Goal: Information Seeking & Learning: Check status

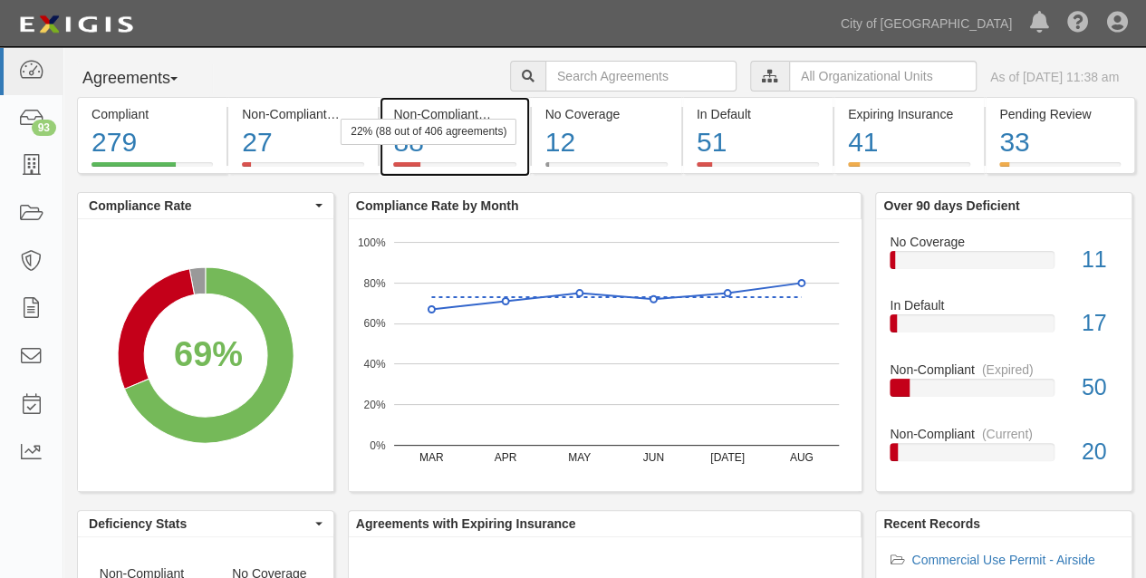
click at [528, 116] on div "Non-Compliant (Expired) 88 22% (88 out of 406 agreements)" at bounding box center [454, 135] width 149 height 77
click at [555, 72] on input "text" at bounding box center [640, 76] width 191 height 31
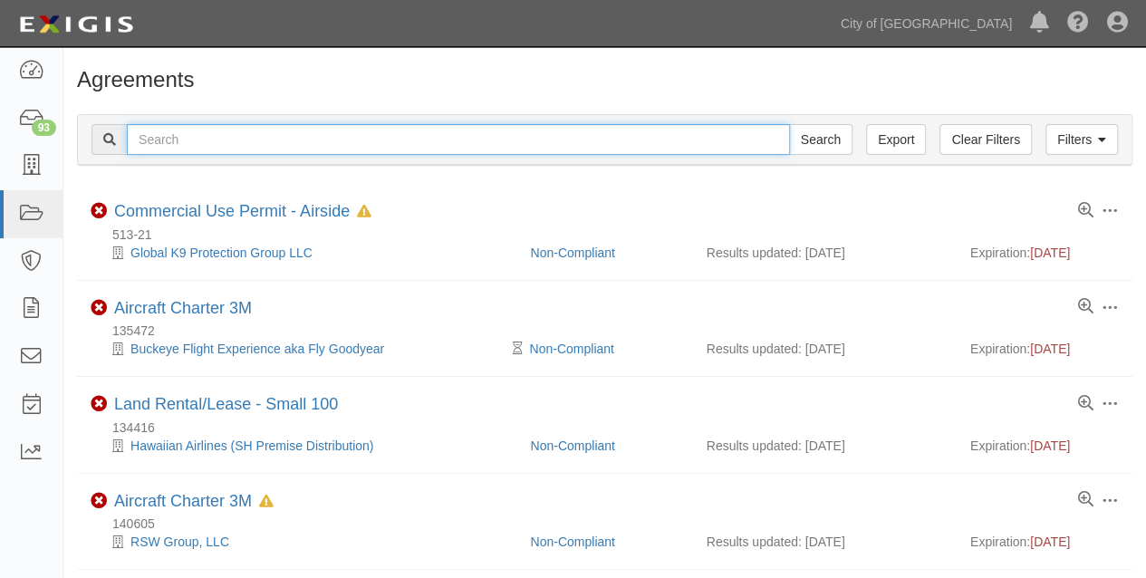
click at [493, 144] on input "text" at bounding box center [458, 139] width 663 height 31
click at [493, 144] on input "157" at bounding box center [458, 139] width 663 height 31
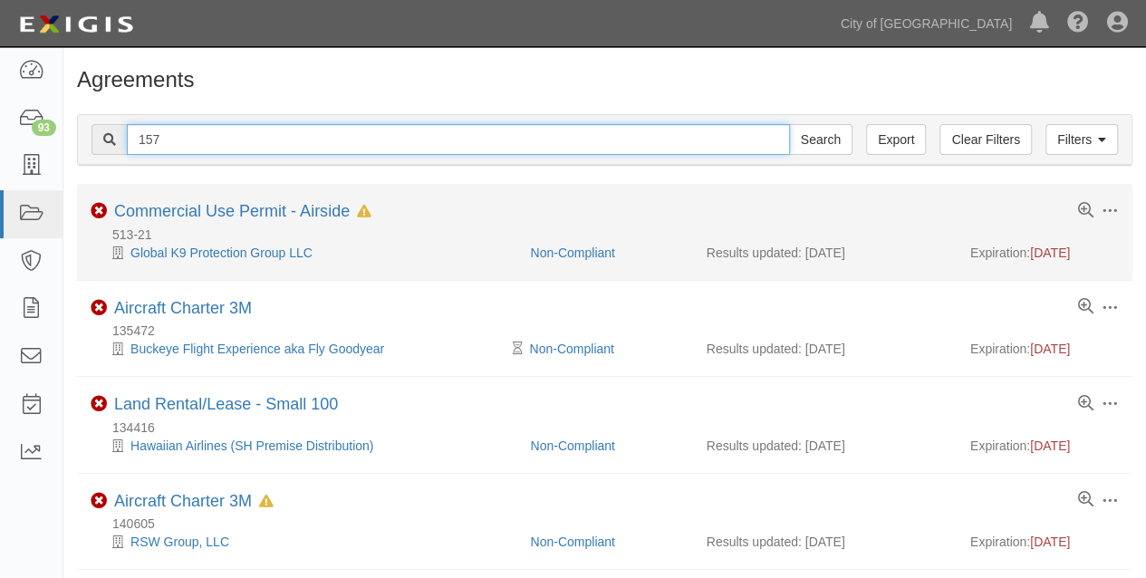
type input "157098"
click at [789, 124] on input "Search" at bounding box center [820, 139] width 63 height 31
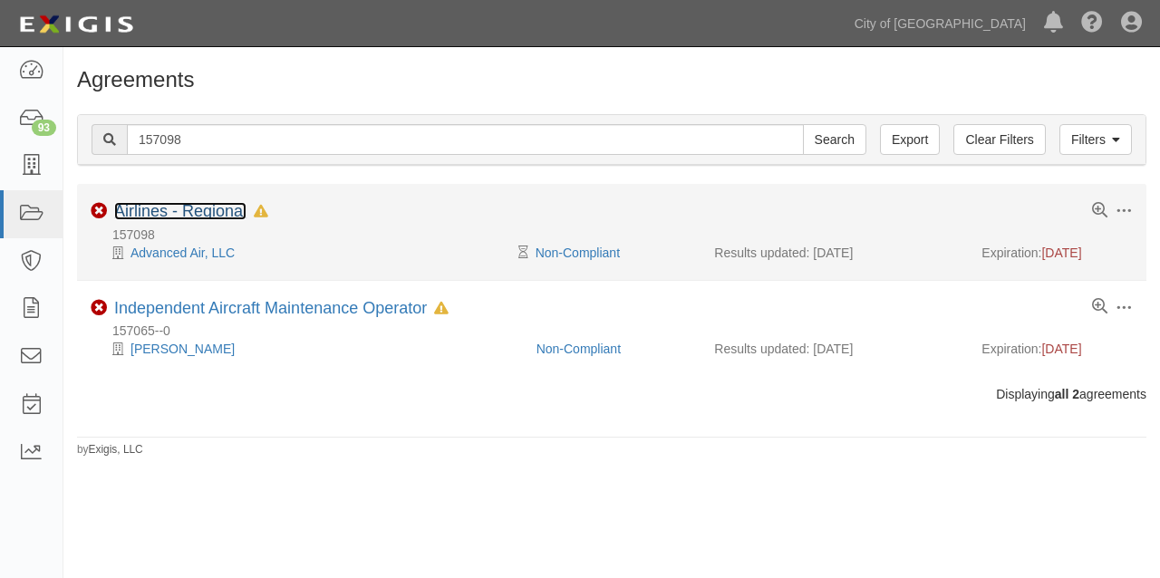
click at [227, 216] on link "Airlines - Regional" at bounding box center [180, 211] width 132 height 18
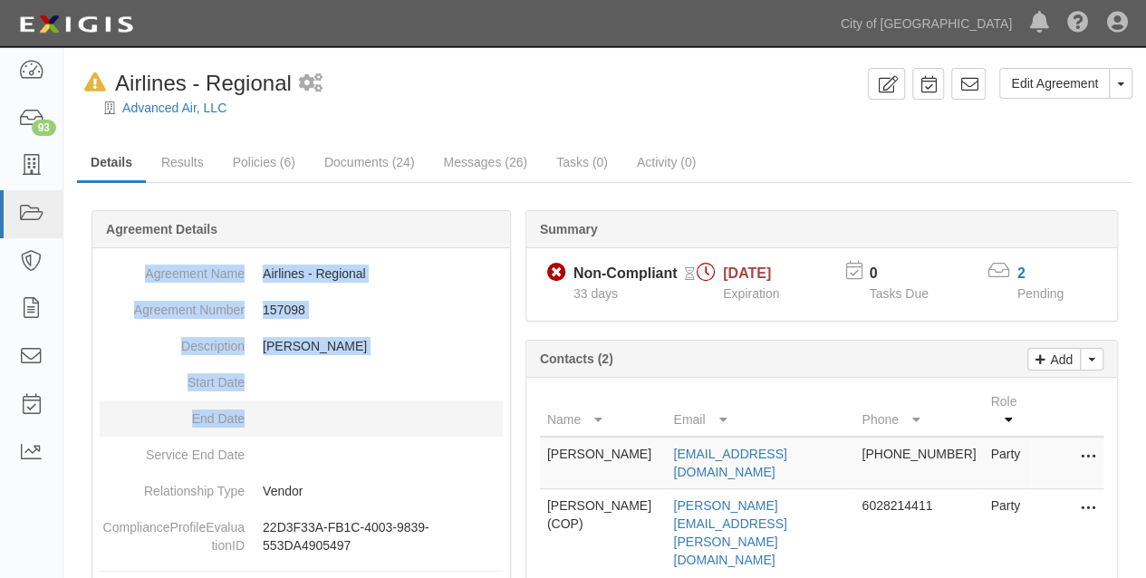
drag, startPoint x: 0, startPoint y: 0, endPoint x: 307, endPoint y: 413, distance: 514.7
click at [307, 413] on div "Agreement Details Agreement Name Airlines - Regional Agreement Number 157098 De…" at bounding box center [300, 489] width 419 height 558
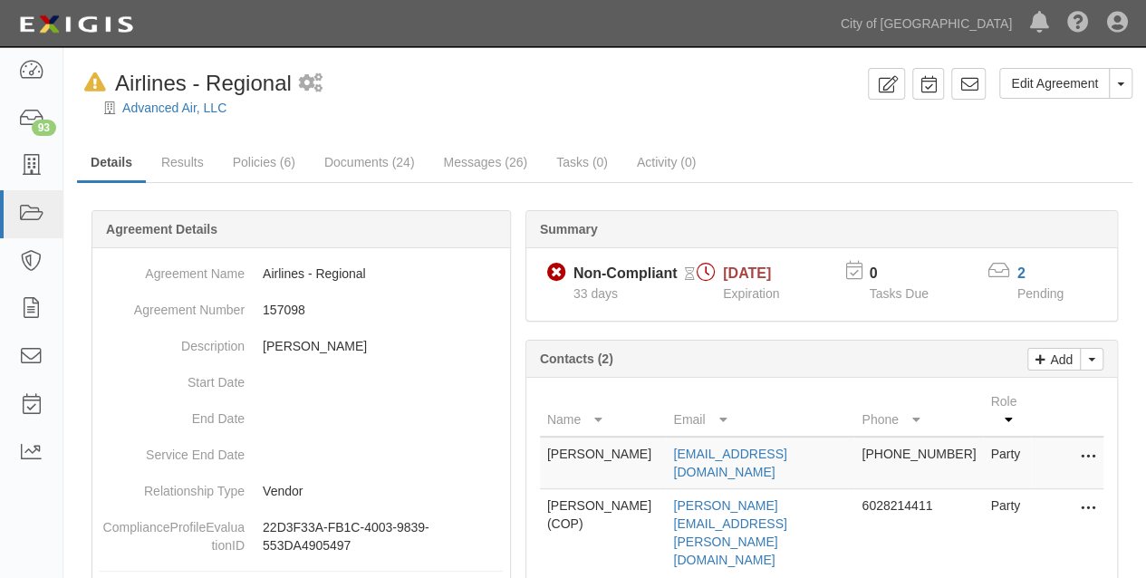
click at [568, 344] on div "Add Toggle Contact Dropdown Change contacts Contacts (2)" at bounding box center [821, 359] width 591 height 37
click at [190, 168] on link "Results" at bounding box center [183, 163] width 70 height 39
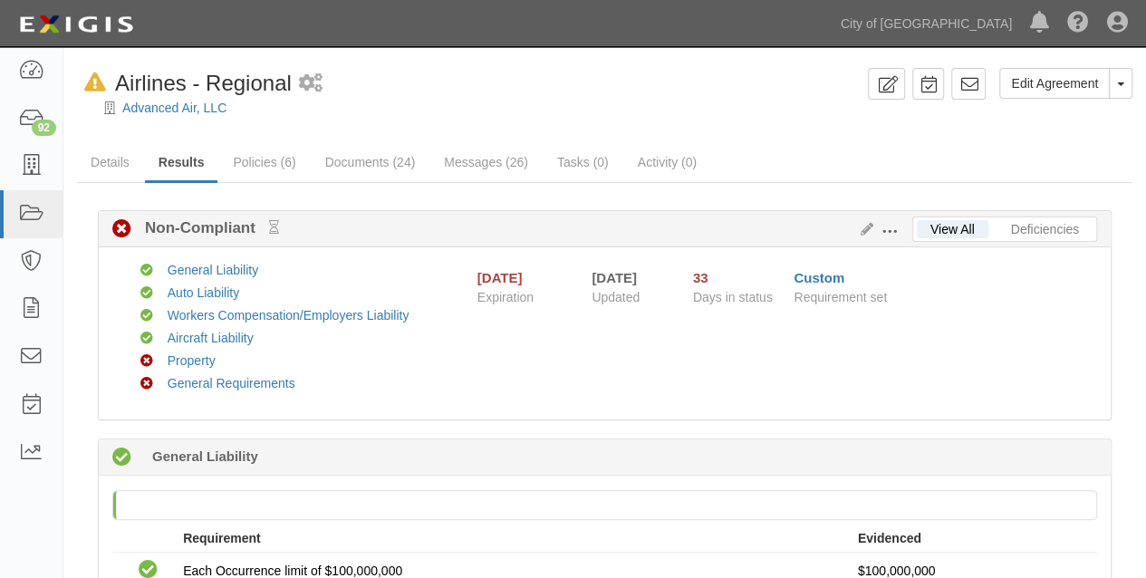
click at [183, 168] on link "Results" at bounding box center [181, 163] width 73 height 39
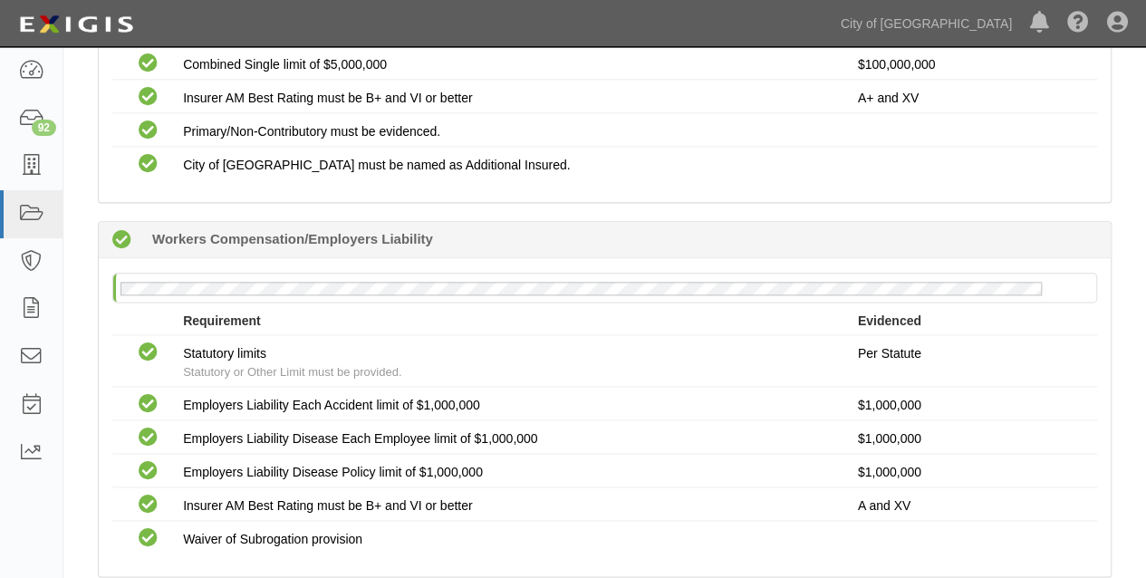
scroll to position [937, 0]
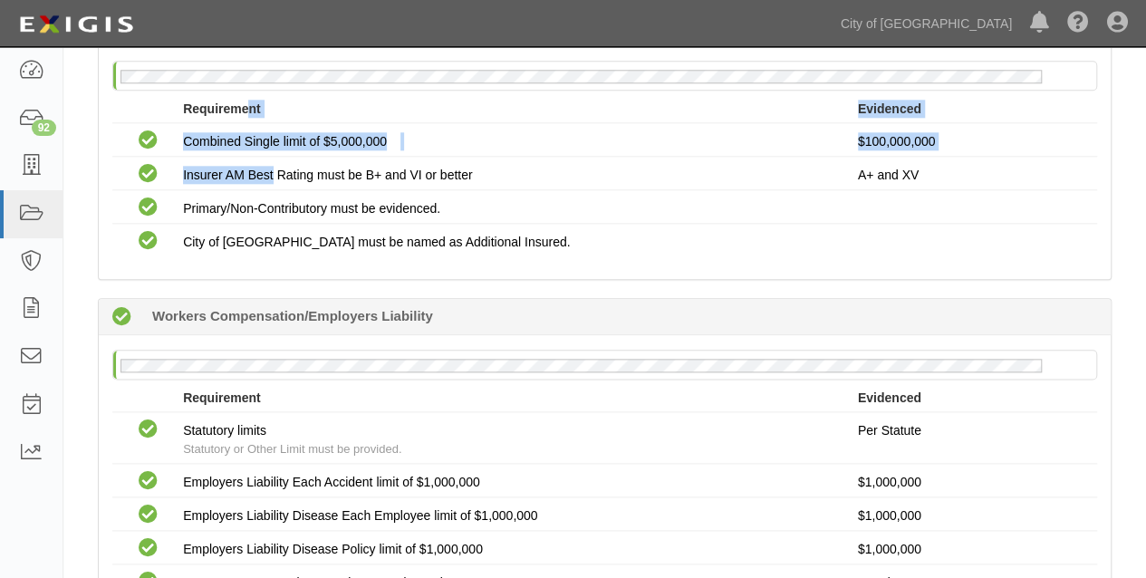
drag, startPoint x: 274, startPoint y: 188, endPoint x: 248, endPoint y: 114, distance: 78.5
click at [248, 114] on ul "Requirement Evidenced No Coverage Combined Single limit of $5,000,000 No Covera…" at bounding box center [604, 178] width 985 height 157
click at [36, 210] on icon at bounding box center [30, 214] width 25 height 21
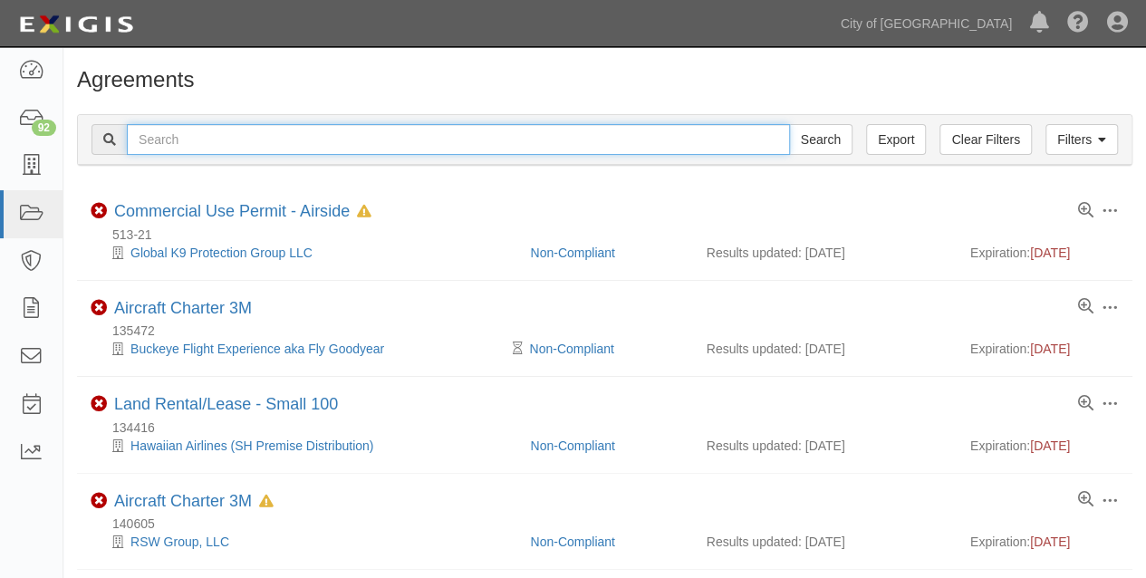
click at [153, 148] on input "text" at bounding box center [458, 139] width 663 height 31
paste input "155925"
type input "155925"
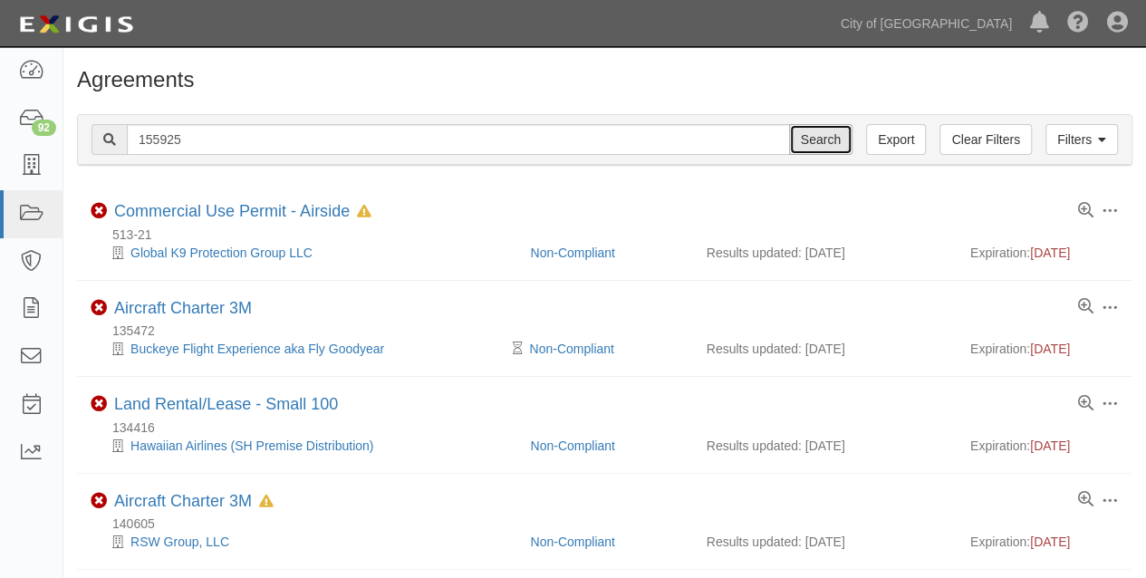
click at [822, 140] on input "Search" at bounding box center [820, 139] width 63 height 31
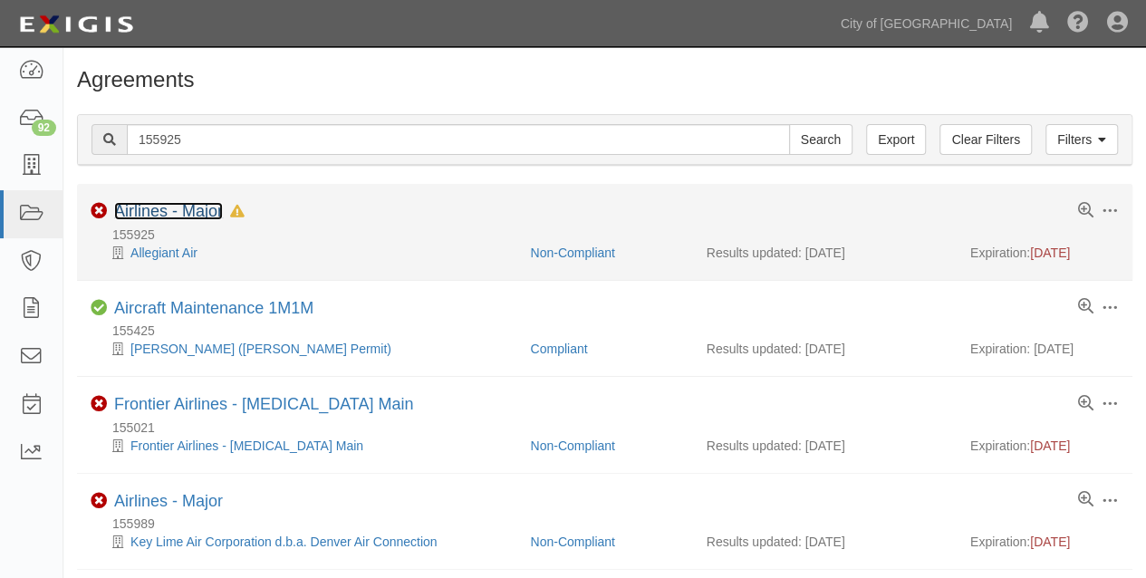
click at [207, 214] on link "Airlines - Major" at bounding box center [168, 211] width 109 height 18
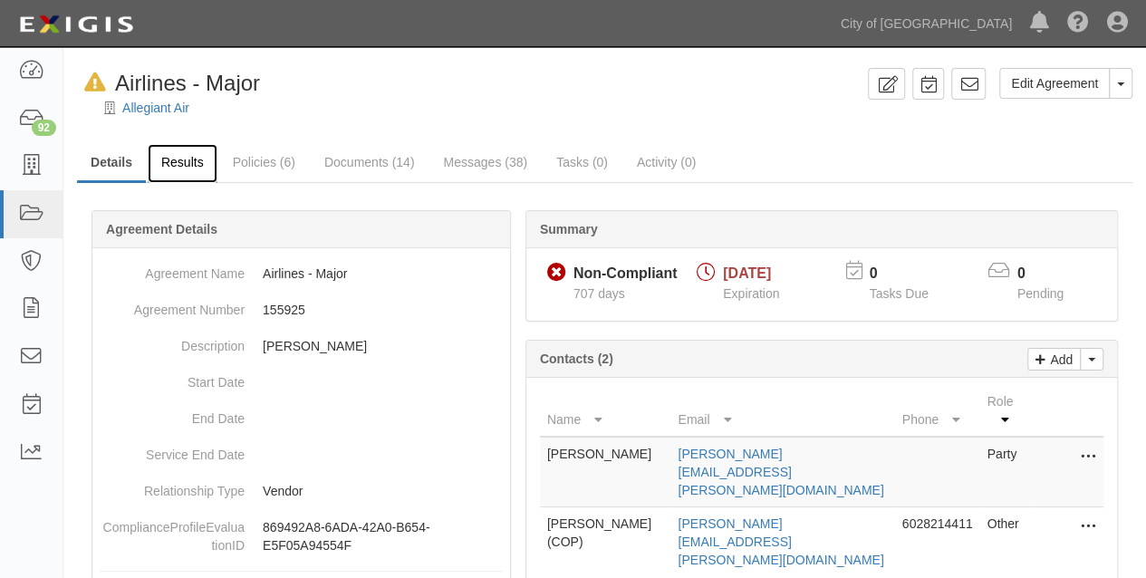
click at [196, 163] on link "Results" at bounding box center [183, 163] width 70 height 39
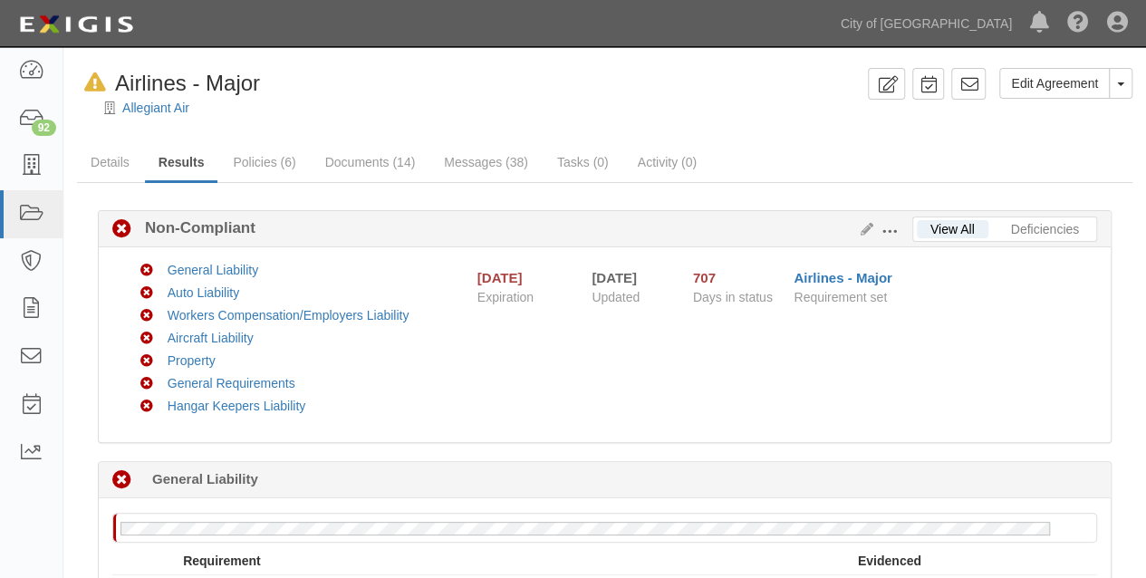
click at [518, 342] on div "Non-Compliant General Liability Non-Compliant Auto Liability Non-Compliant Work…" at bounding box center [615, 345] width 991 height 168
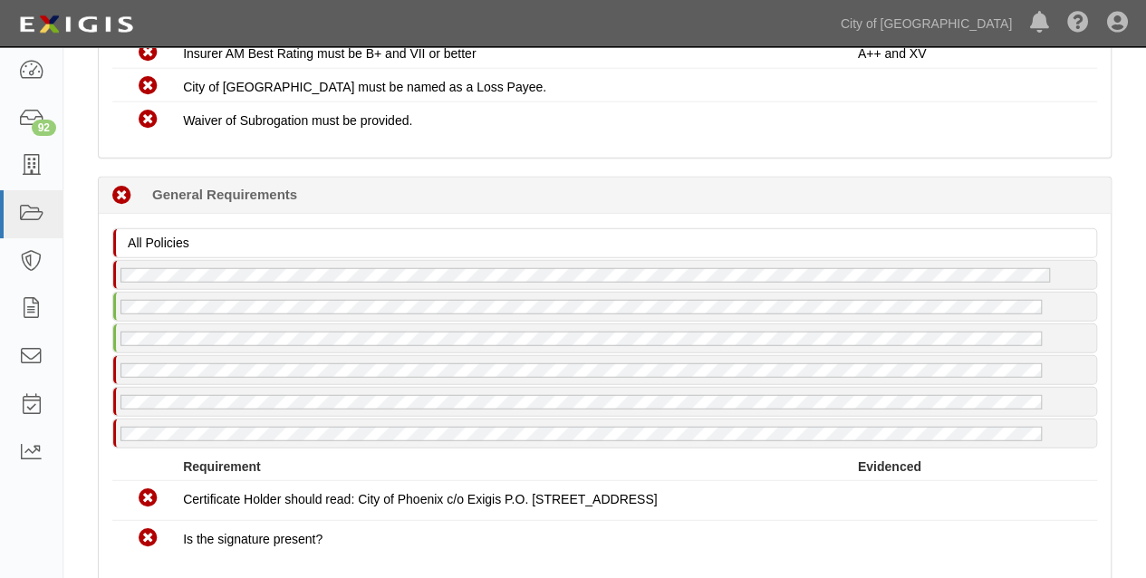
scroll to position [2247, 0]
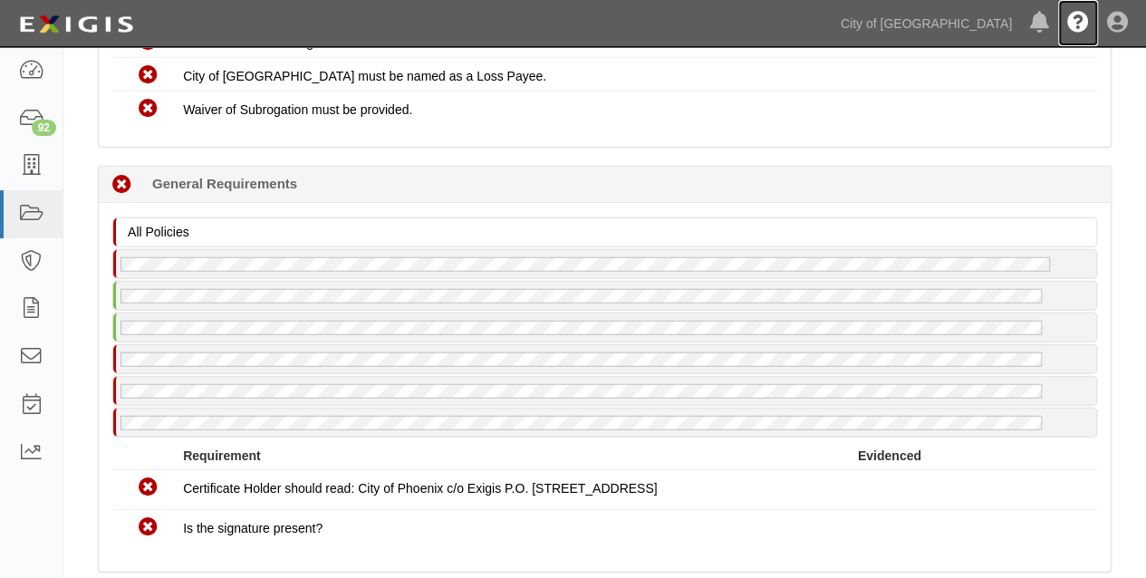
click at [1067, 9] on link "Help Center - Complianz" at bounding box center [1078, 23] width 40 height 46
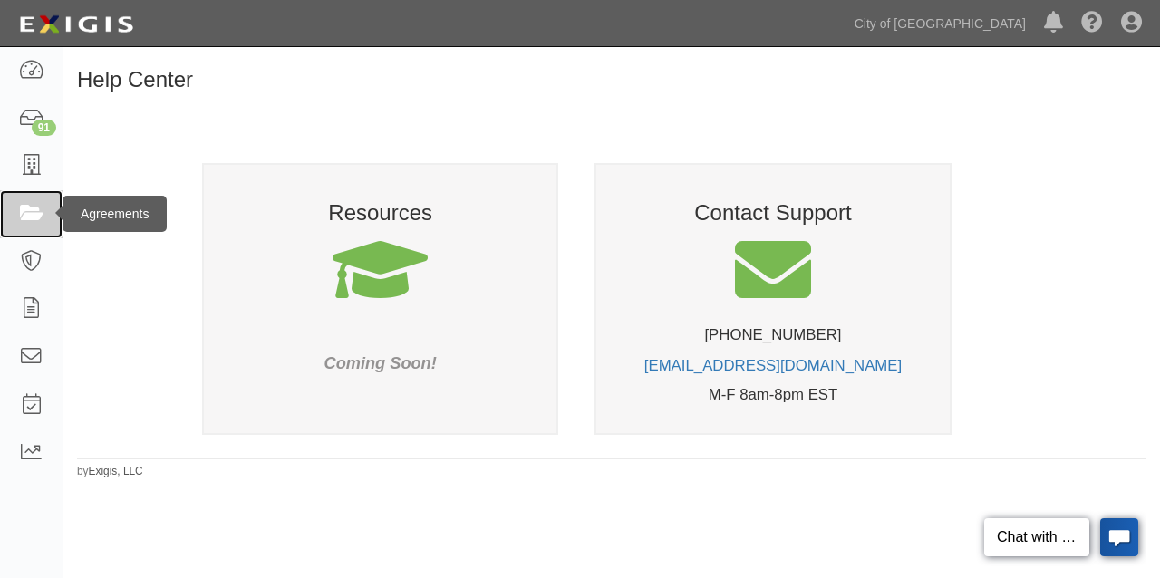
click at [31, 212] on icon at bounding box center [30, 214] width 25 height 21
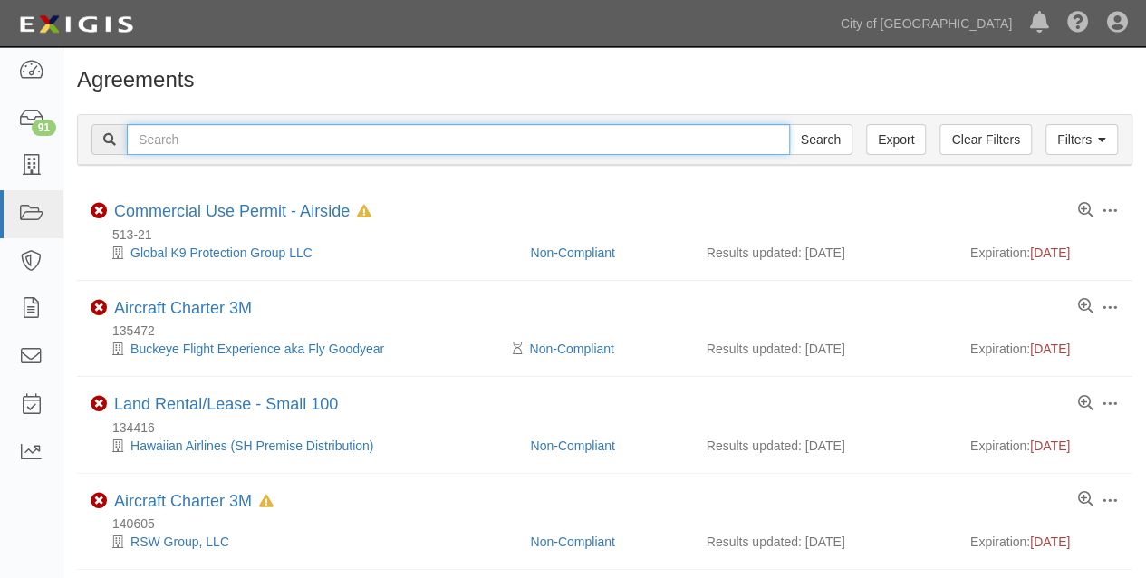
click at [138, 134] on input "text" at bounding box center [458, 139] width 663 height 31
type input "135870"
click at [789, 124] on input "Search" at bounding box center [820, 139] width 63 height 31
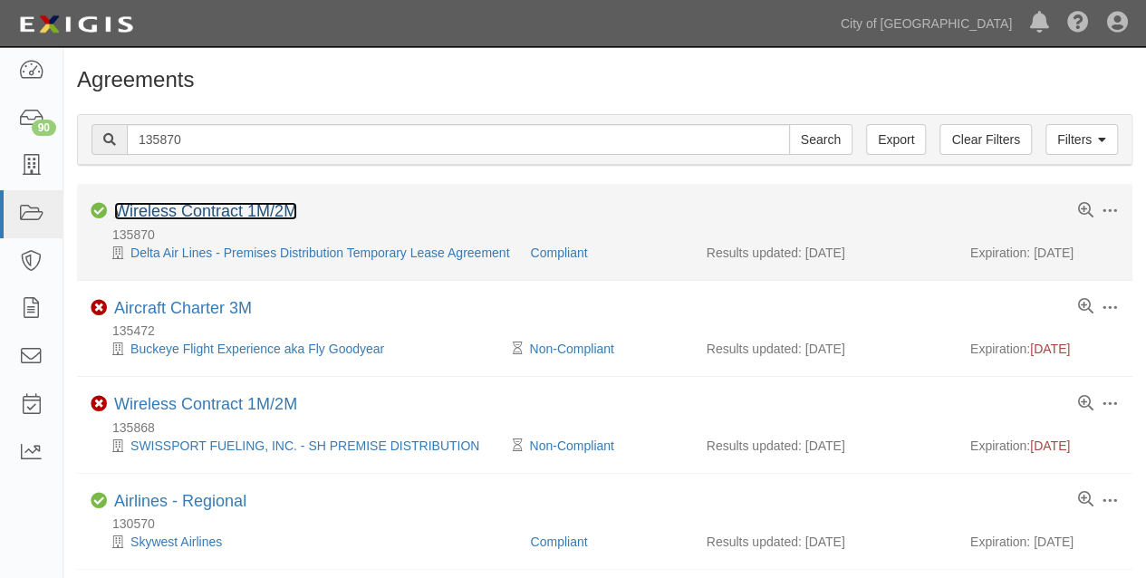
click at [156, 208] on link "Wireless Contract 1M/2M" at bounding box center [205, 211] width 183 height 18
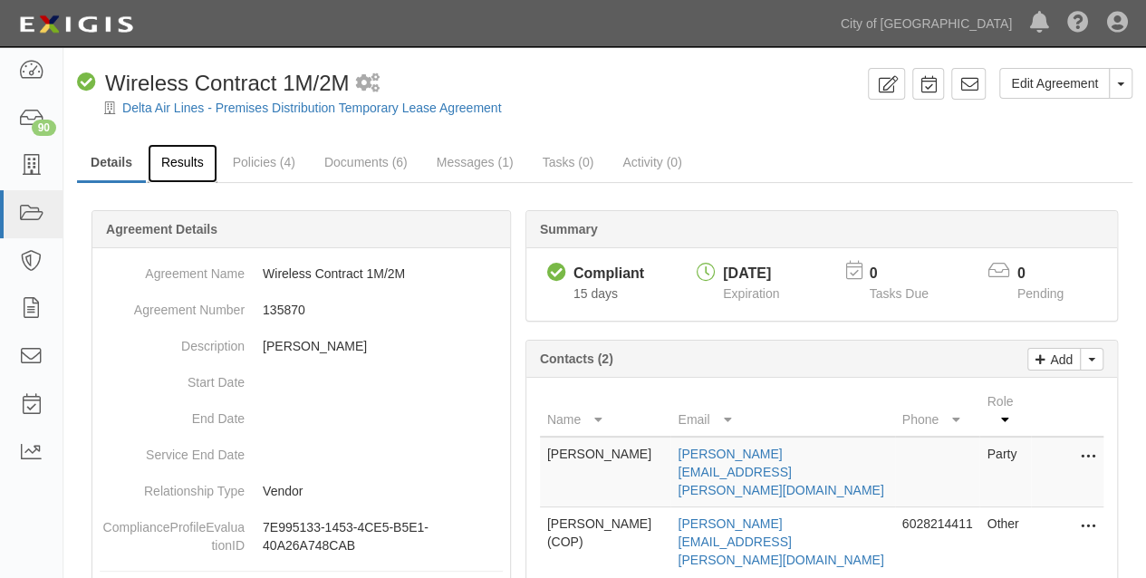
click at [179, 161] on link "Results" at bounding box center [183, 163] width 70 height 39
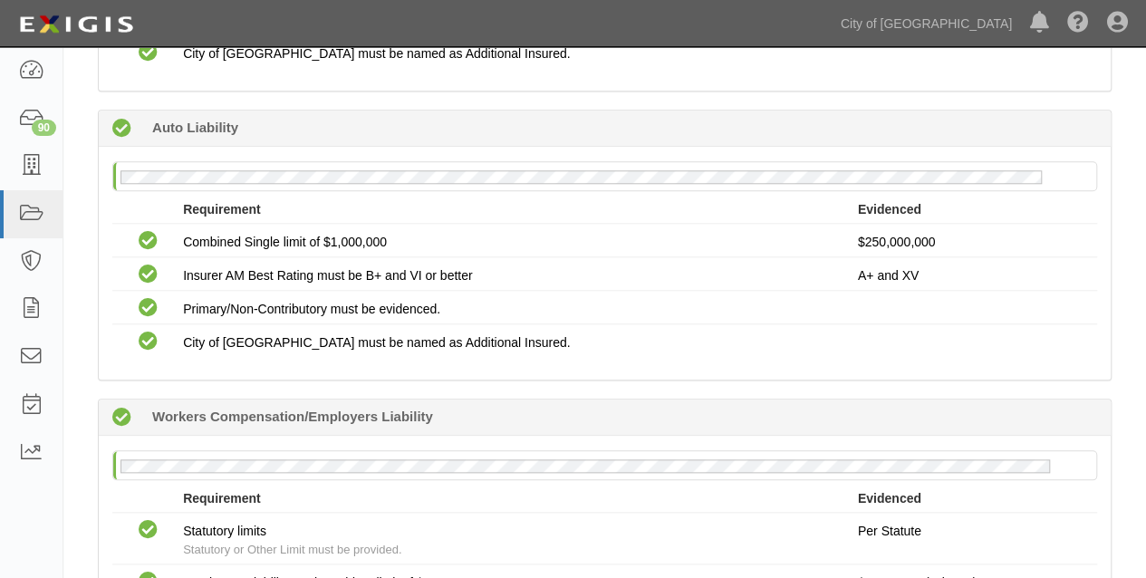
scroll to position [524, 0]
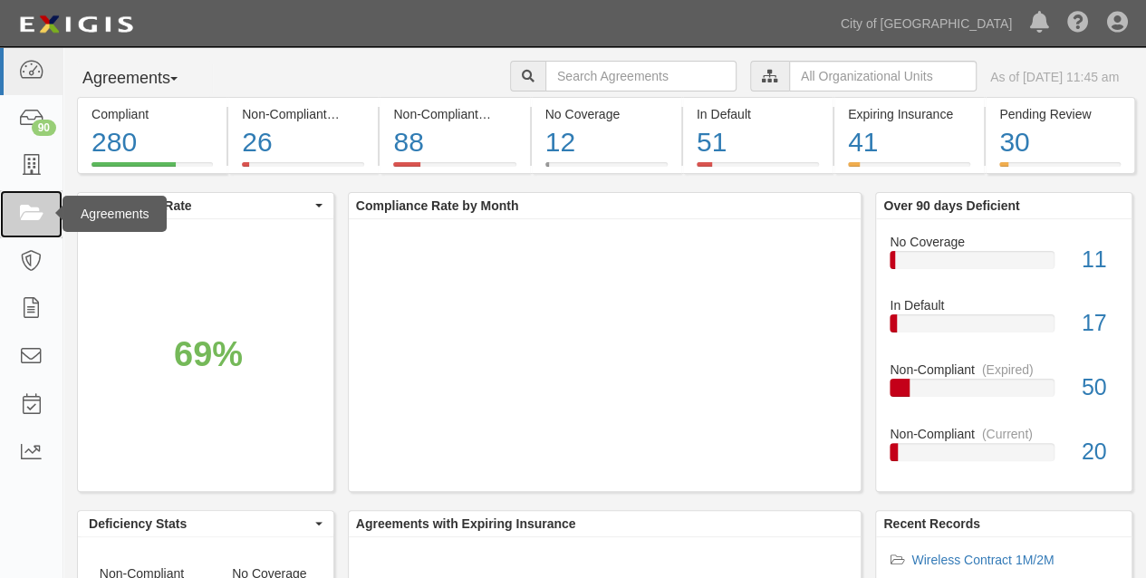
click at [38, 216] on icon at bounding box center [30, 214] width 25 height 21
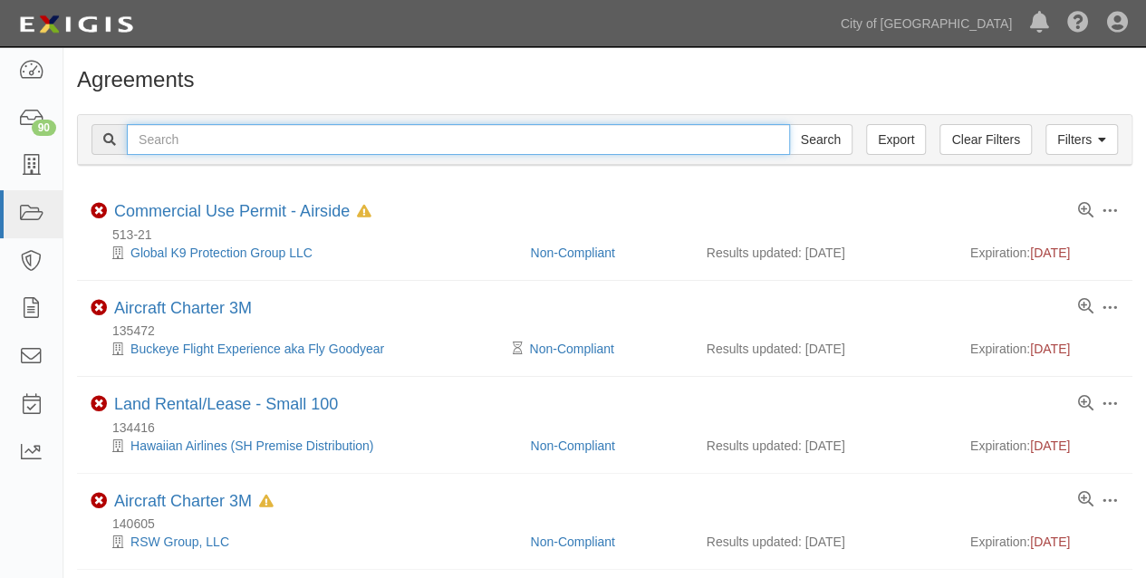
click at [167, 139] on input "text" at bounding box center [458, 139] width 663 height 31
paste input "156191"
type input "156191"
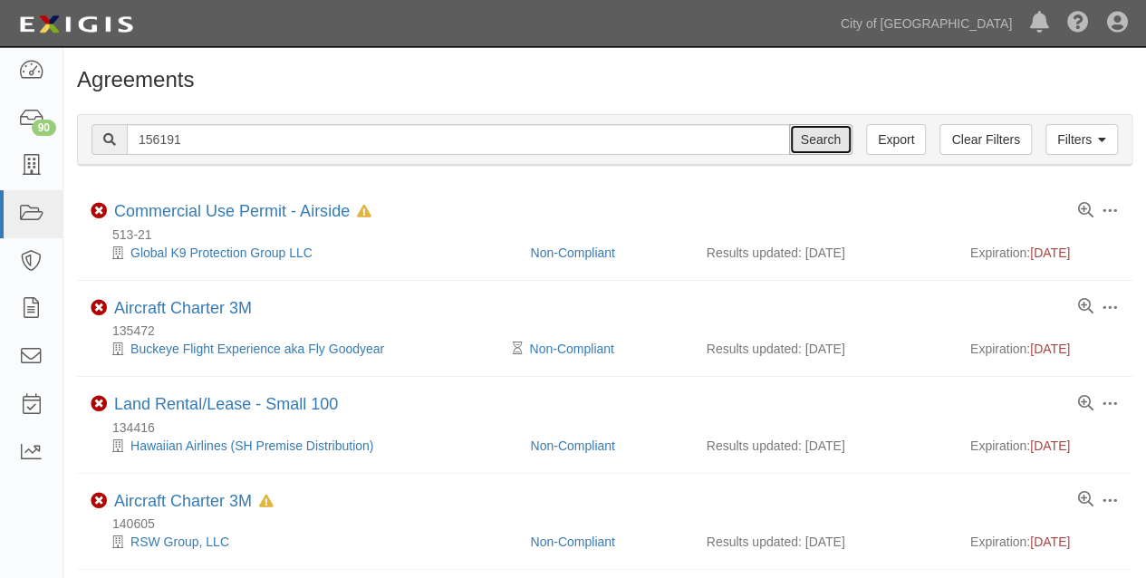
click at [819, 136] on input "Search" at bounding box center [820, 139] width 63 height 31
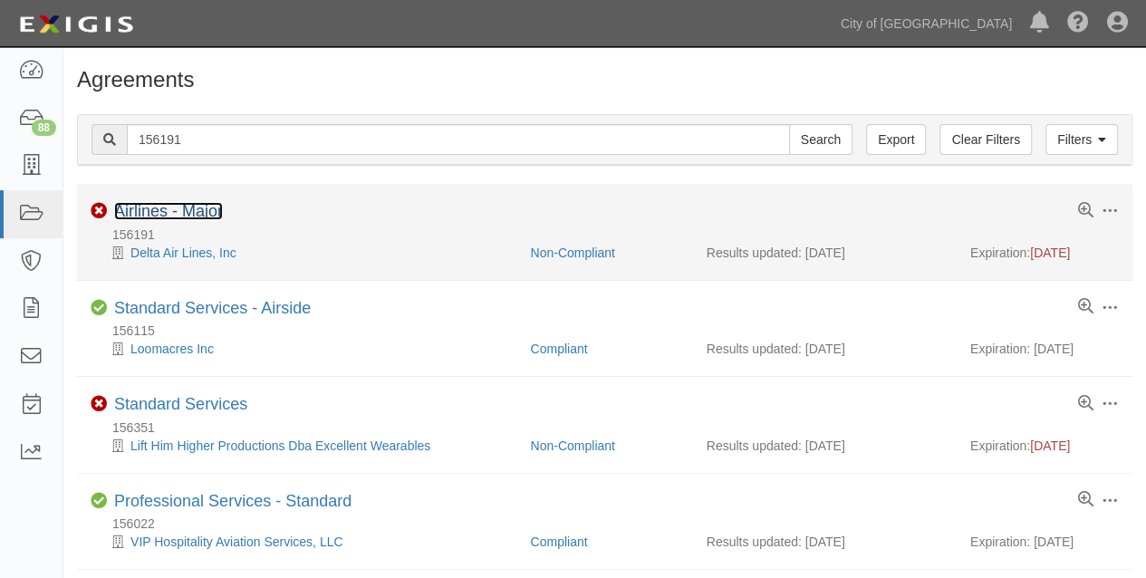
click at [177, 216] on link "Airlines - Major" at bounding box center [168, 211] width 109 height 18
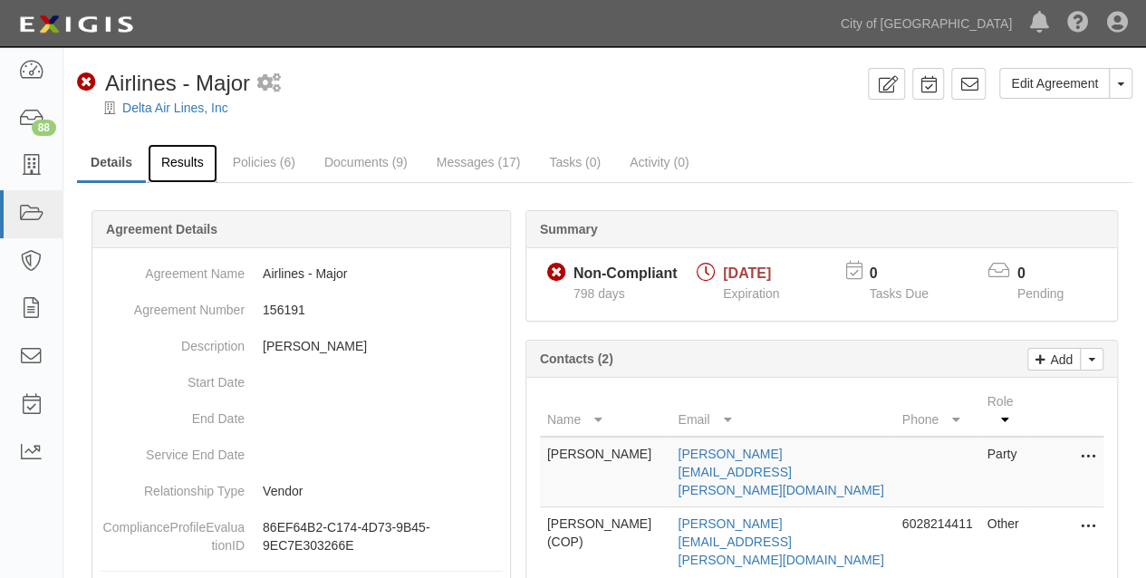
click at [201, 158] on link "Results" at bounding box center [183, 163] width 70 height 39
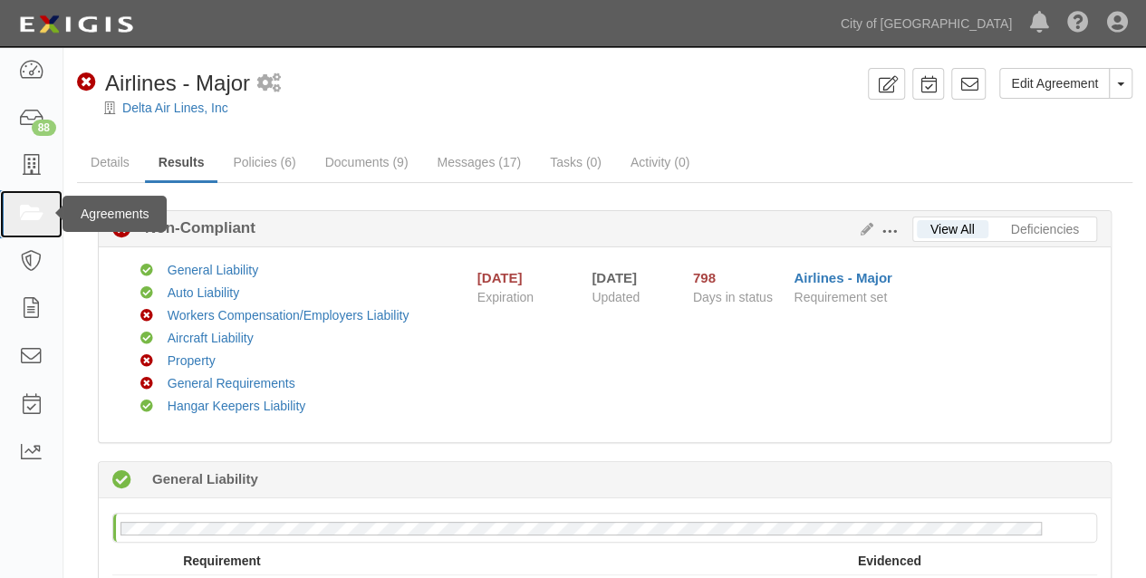
click at [34, 215] on icon at bounding box center [30, 214] width 25 height 21
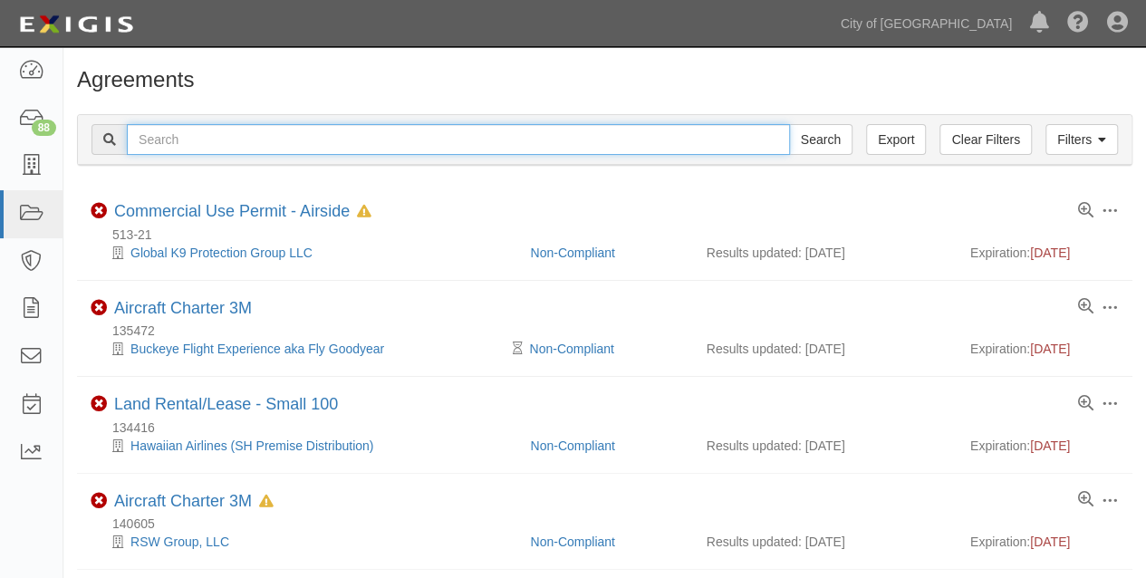
click at [281, 133] on input "text" at bounding box center [458, 139] width 663 height 31
type input "delta"
click at [789, 124] on input "Search" at bounding box center [820, 139] width 63 height 31
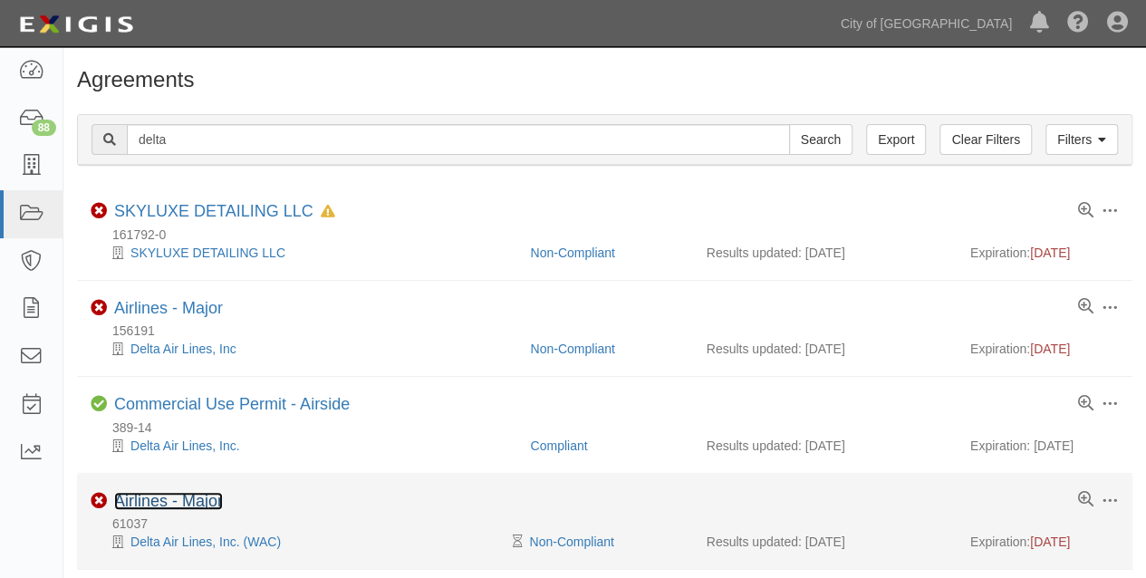
click at [132, 499] on link "Airlines - Major" at bounding box center [168, 501] width 109 height 18
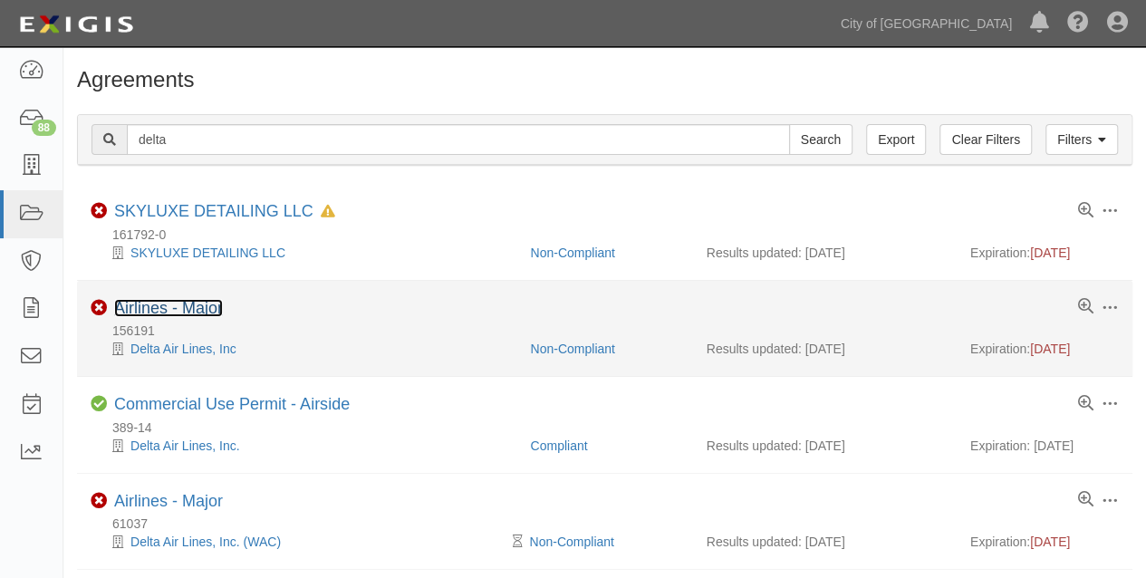
click at [207, 304] on link "Airlines - Major" at bounding box center [168, 308] width 109 height 18
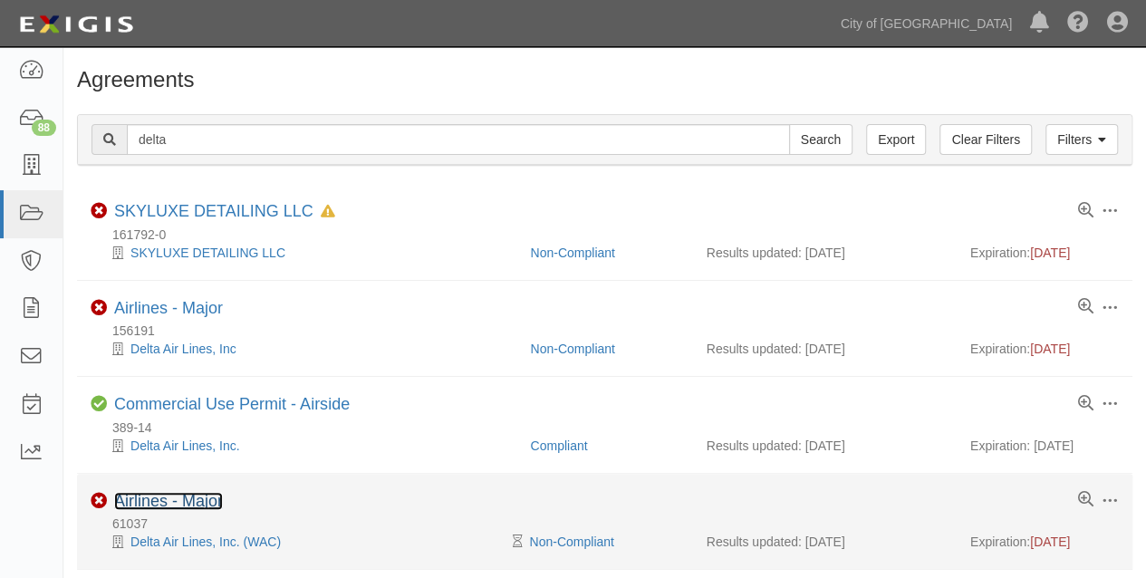
click at [185, 501] on link "Airlines - Major" at bounding box center [168, 501] width 109 height 18
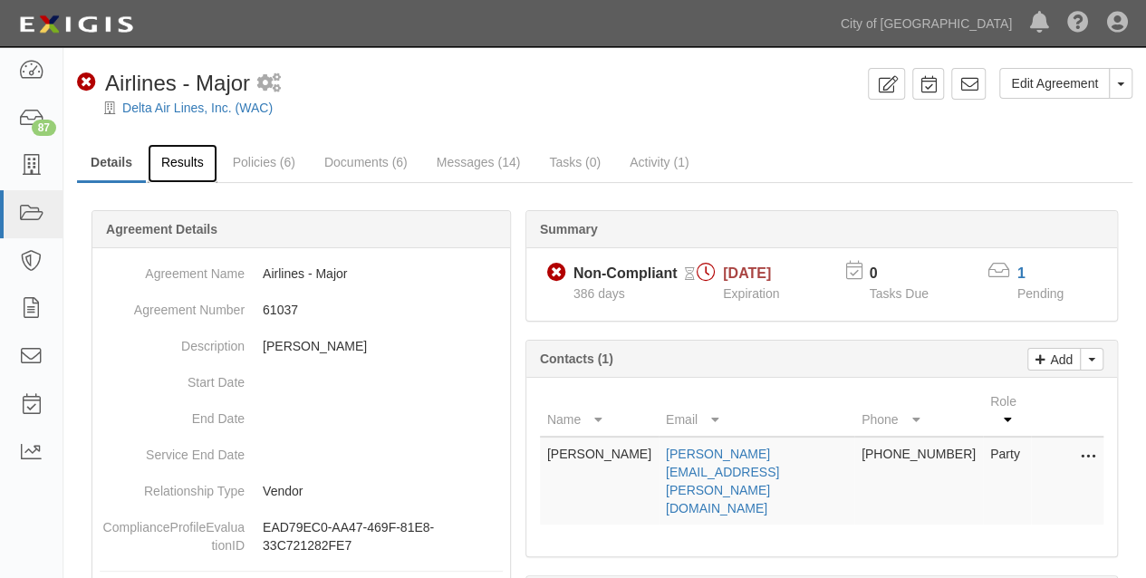
click at [170, 159] on link "Results" at bounding box center [183, 163] width 70 height 39
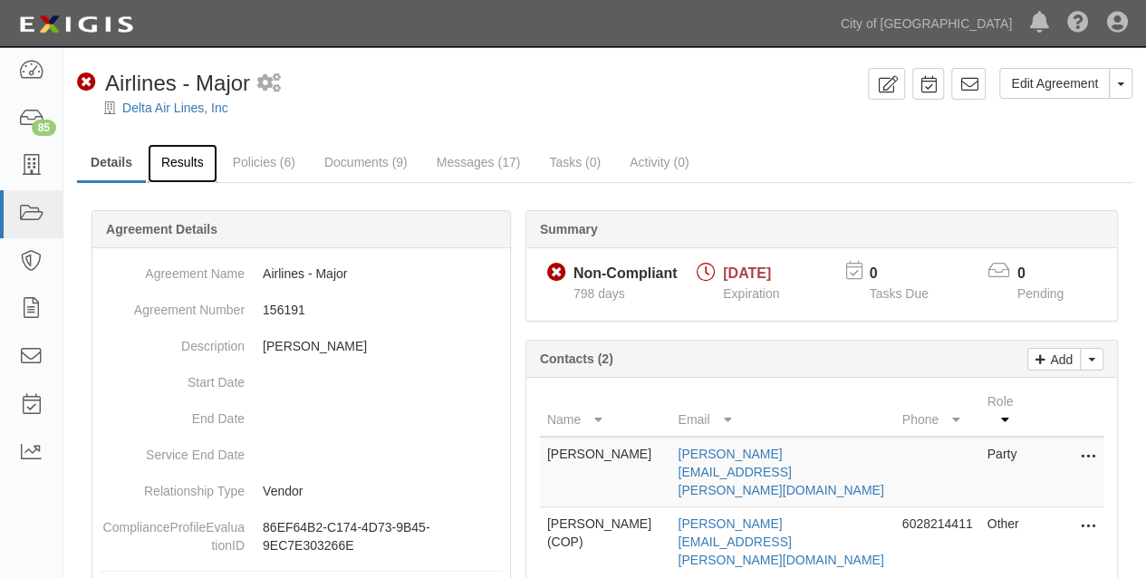
click at [195, 161] on link "Results" at bounding box center [183, 163] width 70 height 39
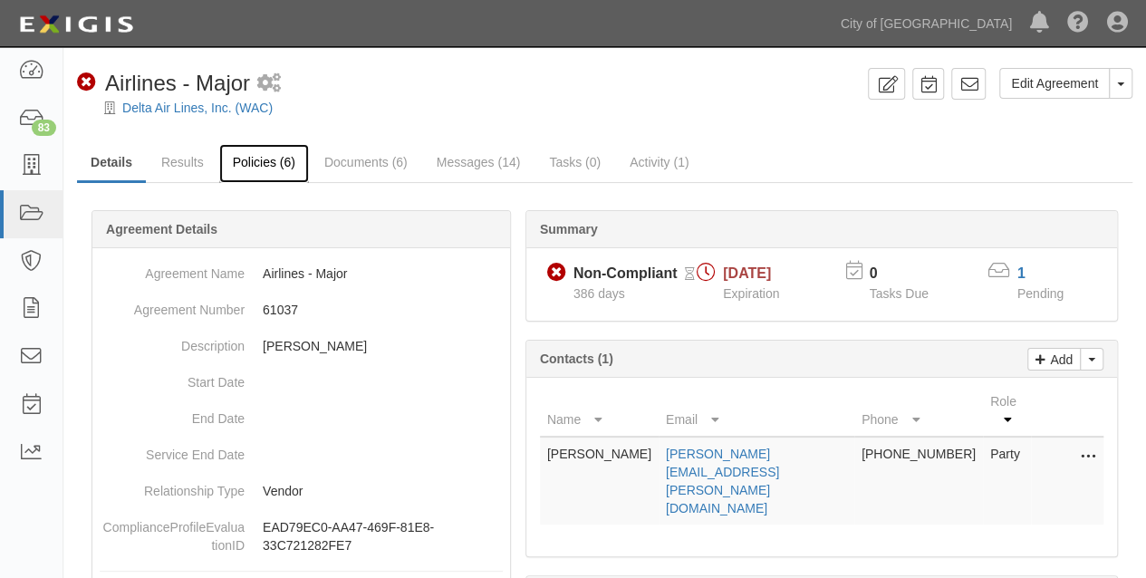
click at [251, 160] on link "Policies (6)" at bounding box center [264, 163] width 90 height 39
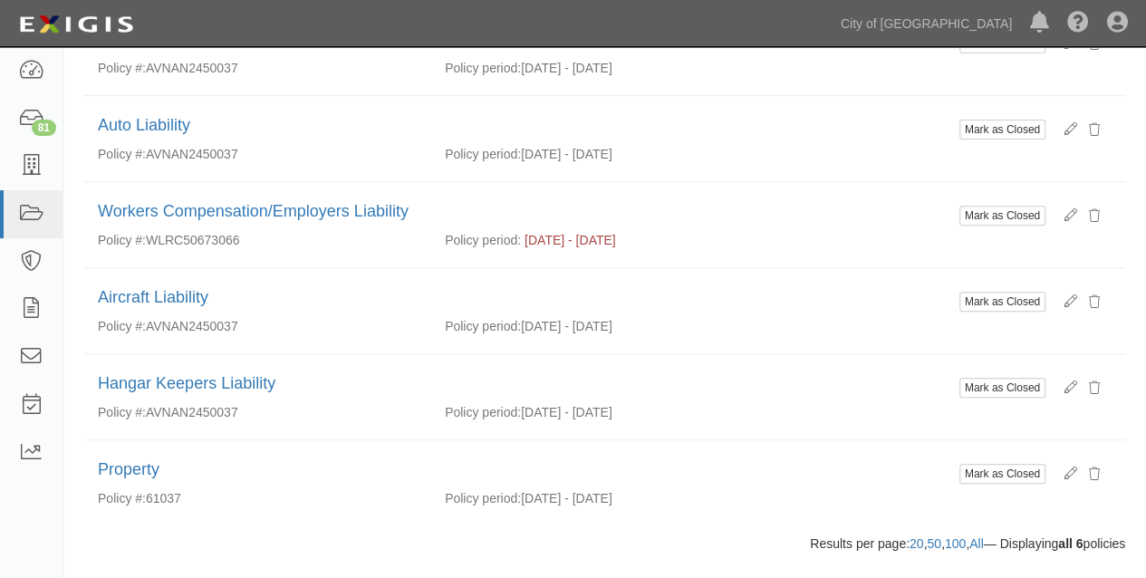
scroll to position [305, 0]
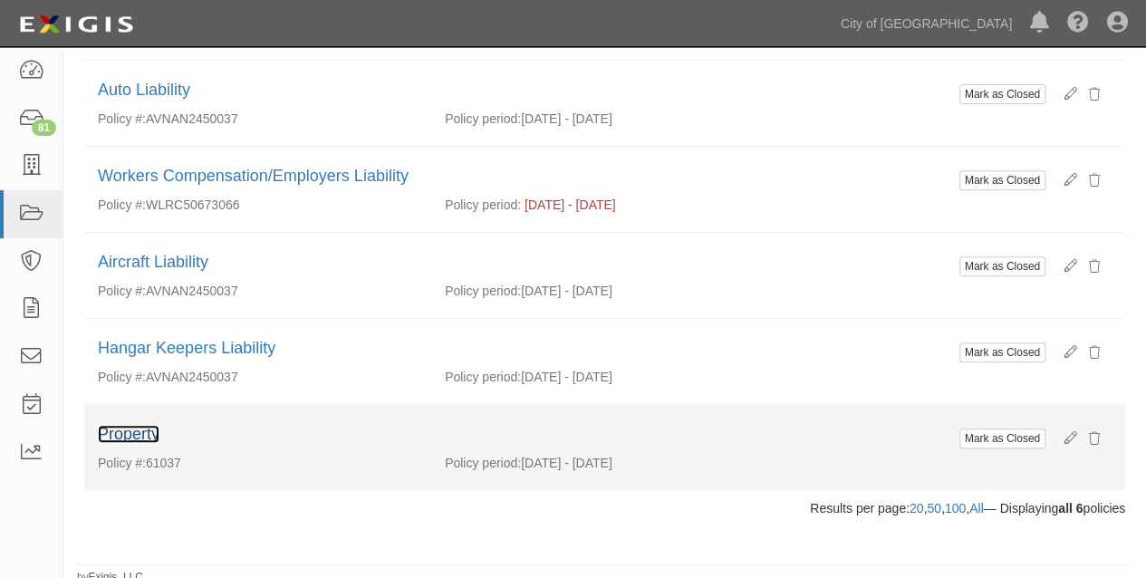
click at [145, 428] on link "Property" at bounding box center [129, 434] width 62 height 18
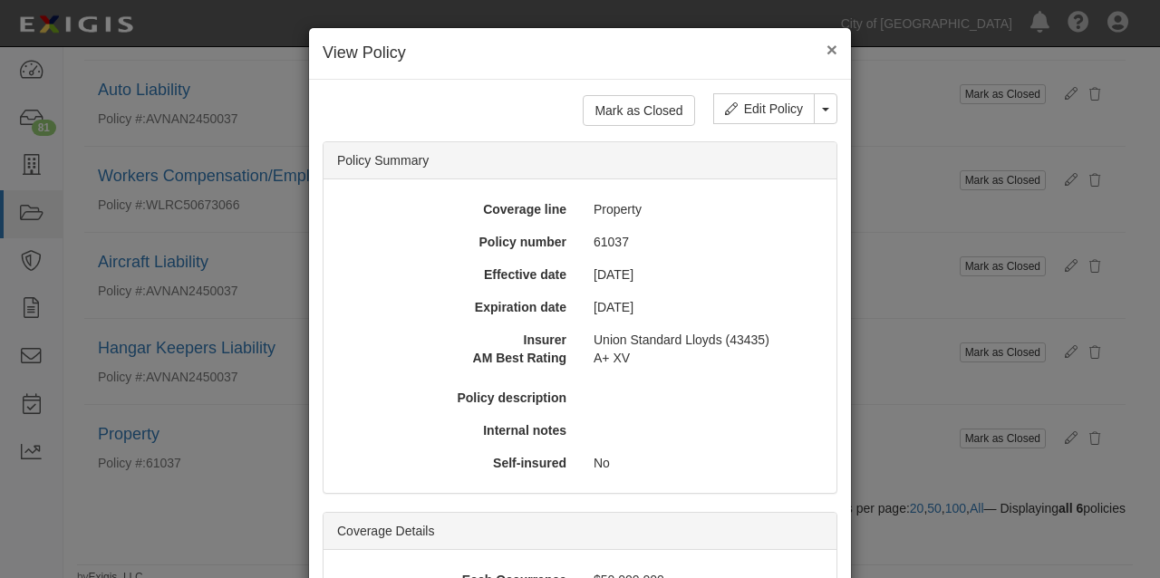
click at [827, 47] on button "×" at bounding box center [831, 49] width 11 height 19
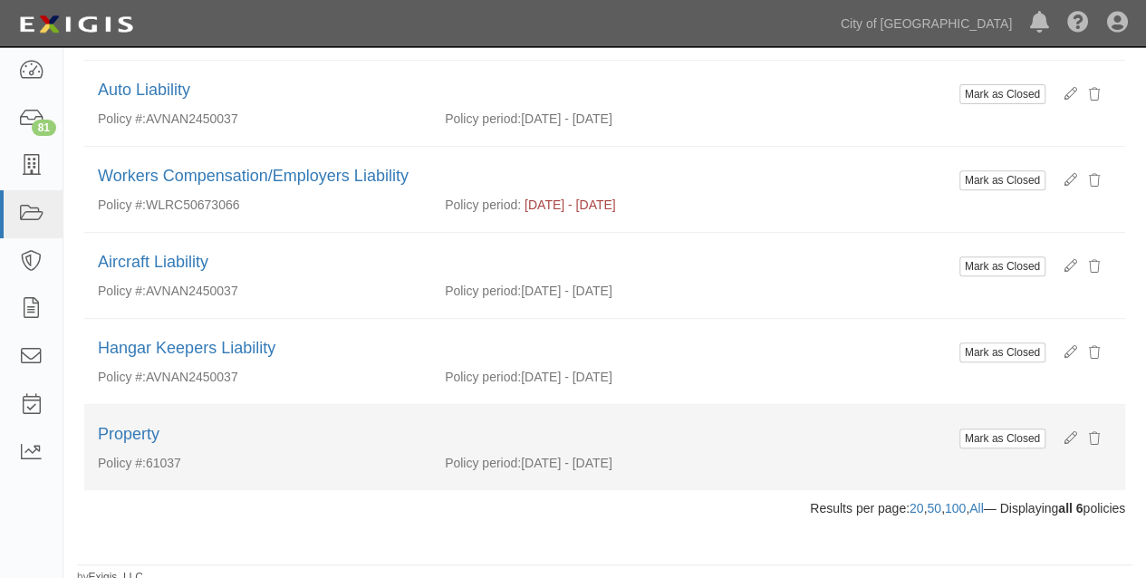
scroll to position [0, 0]
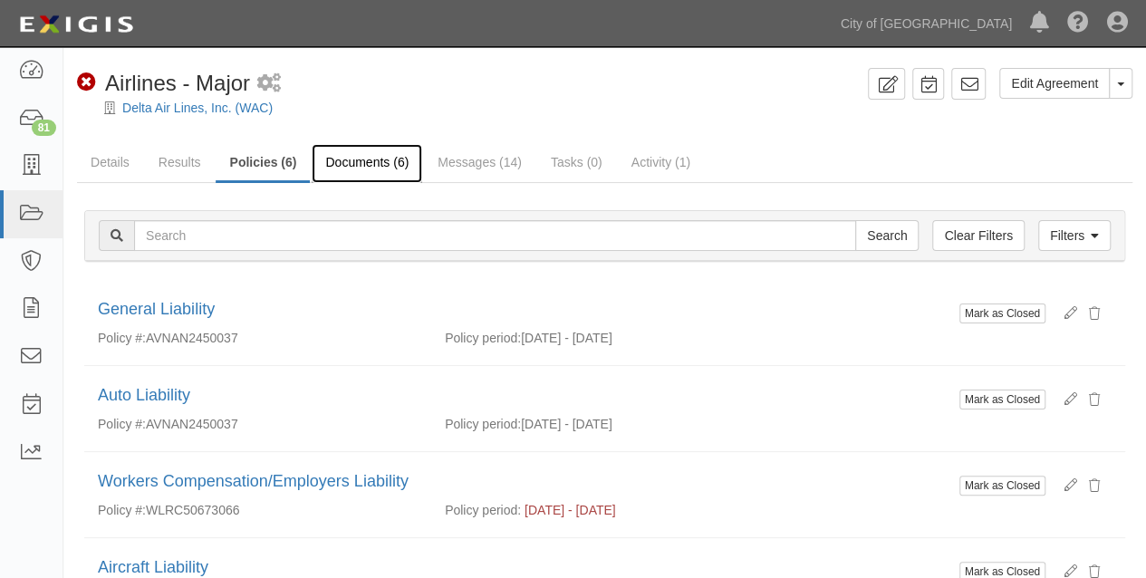
click at [351, 162] on link "Documents (6)" at bounding box center [367, 163] width 111 height 39
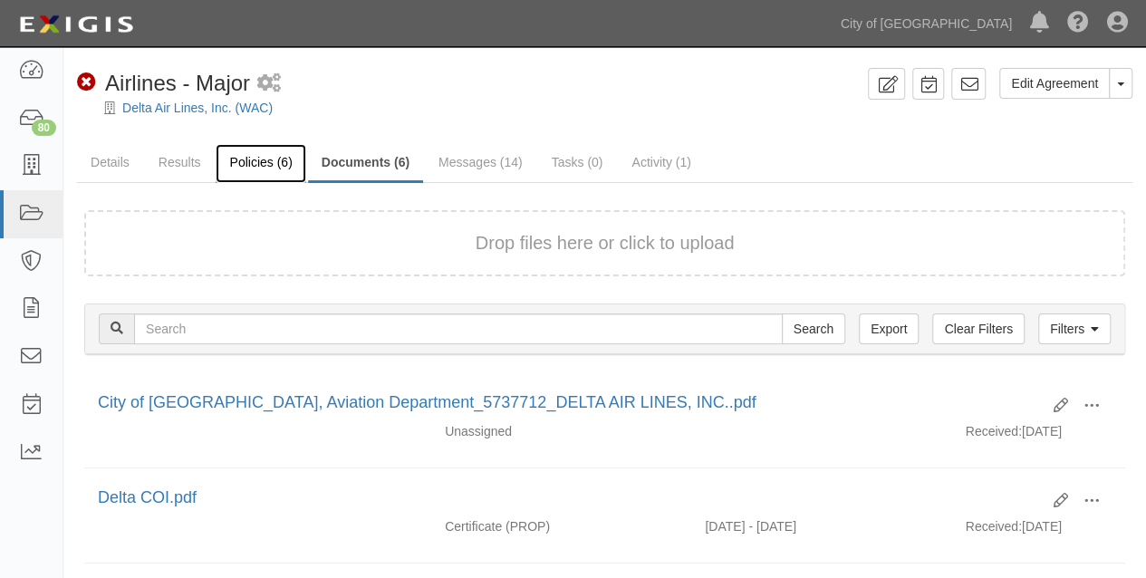
click at [248, 160] on link "Policies (6)" at bounding box center [261, 163] width 90 height 39
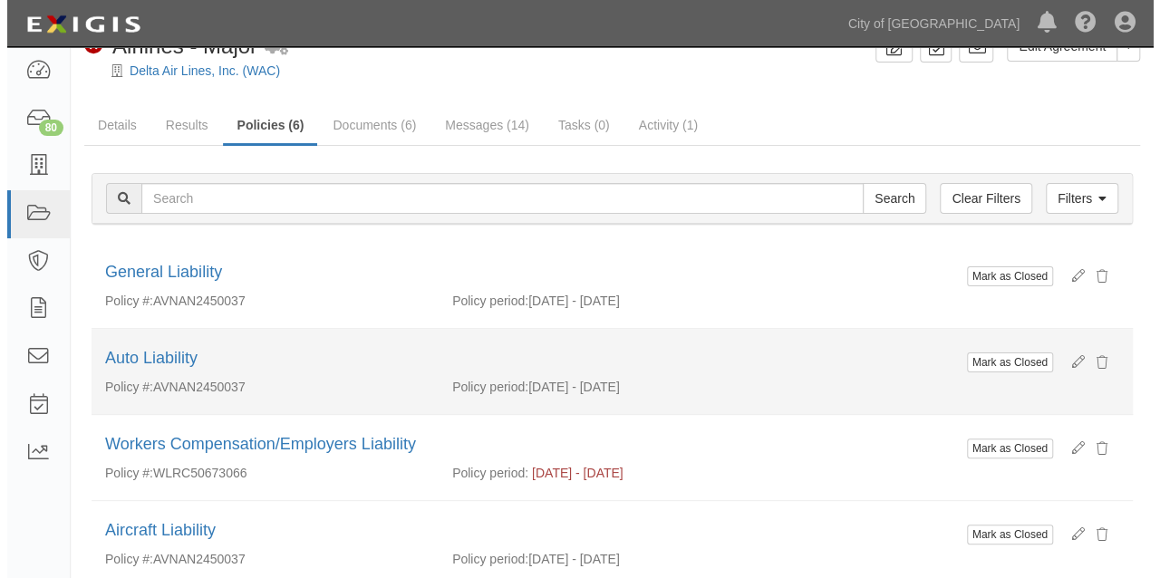
scroll to position [305, 0]
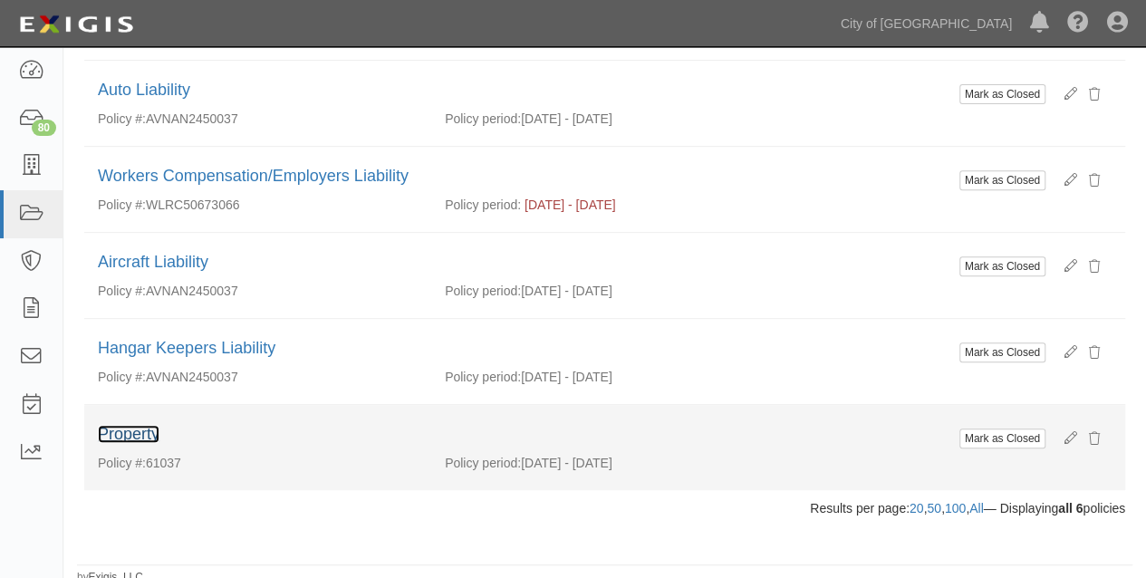
click at [120, 426] on link "Property" at bounding box center [129, 434] width 62 height 18
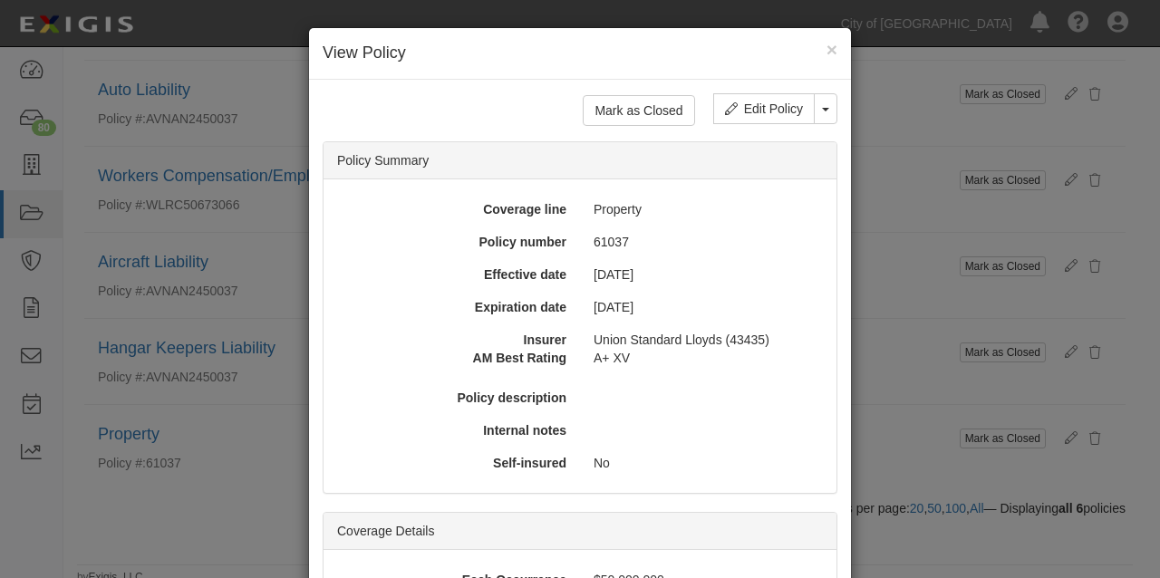
scroll to position [367, 0]
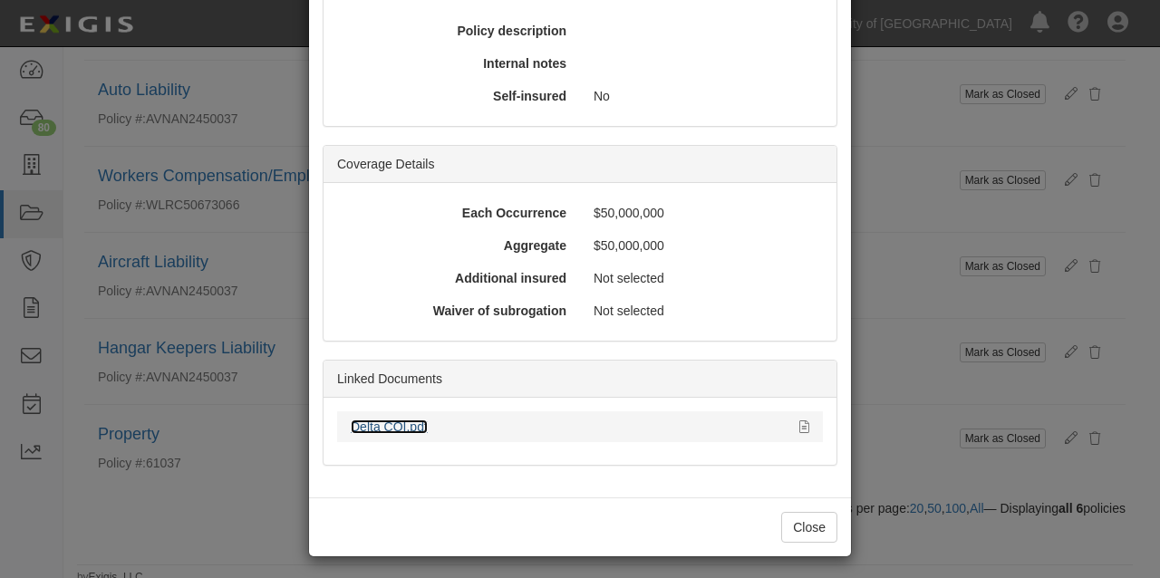
click at [380, 423] on link "Delta COI.pdf" at bounding box center [389, 426] width 77 height 14
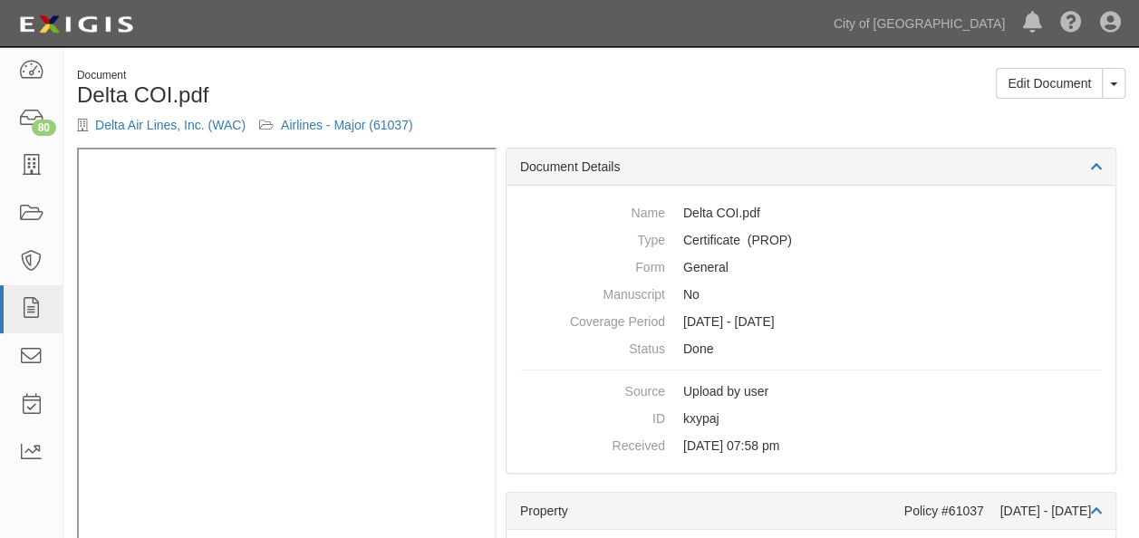
click at [514, 96] on h1 "Delta COI.pdf" at bounding box center [332, 95] width 511 height 24
click at [856, 85] on div "Edit Document Toggle Document Dropdown View Document View Audit Trail Archive D…" at bounding box center [871, 90] width 538 height 44
click at [857, 72] on div "Edit Document Toggle Document Dropdown View Document View Audit Trail Archive D…" at bounding box center [871, 90] width 538 height 44
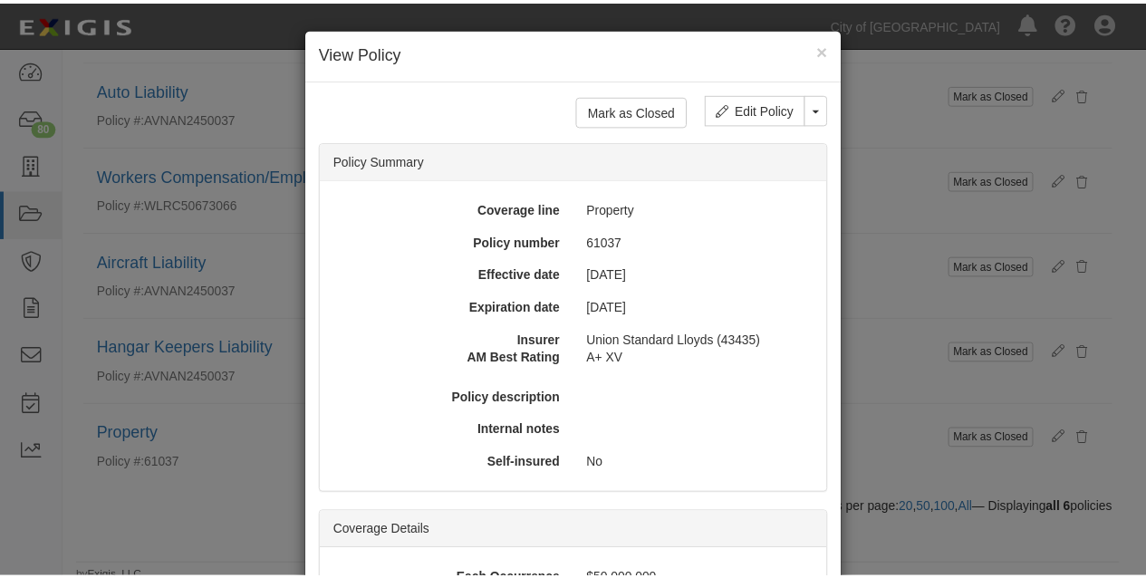
scroll to position [367, 0]
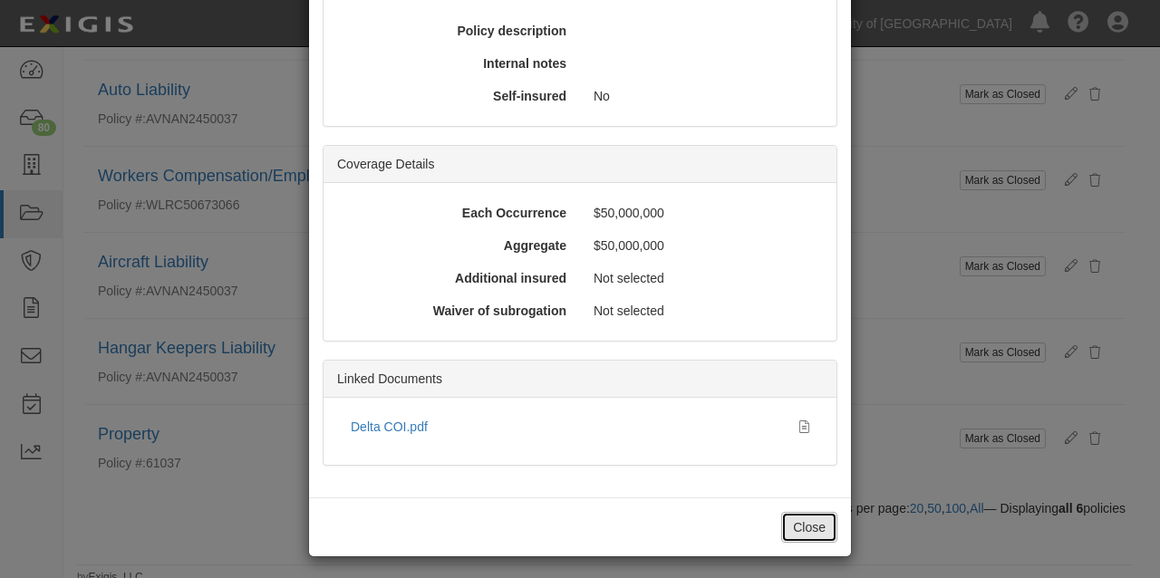
click at [804, 518] on button "Close" at bounding box center [809, 527] width 56 height 31
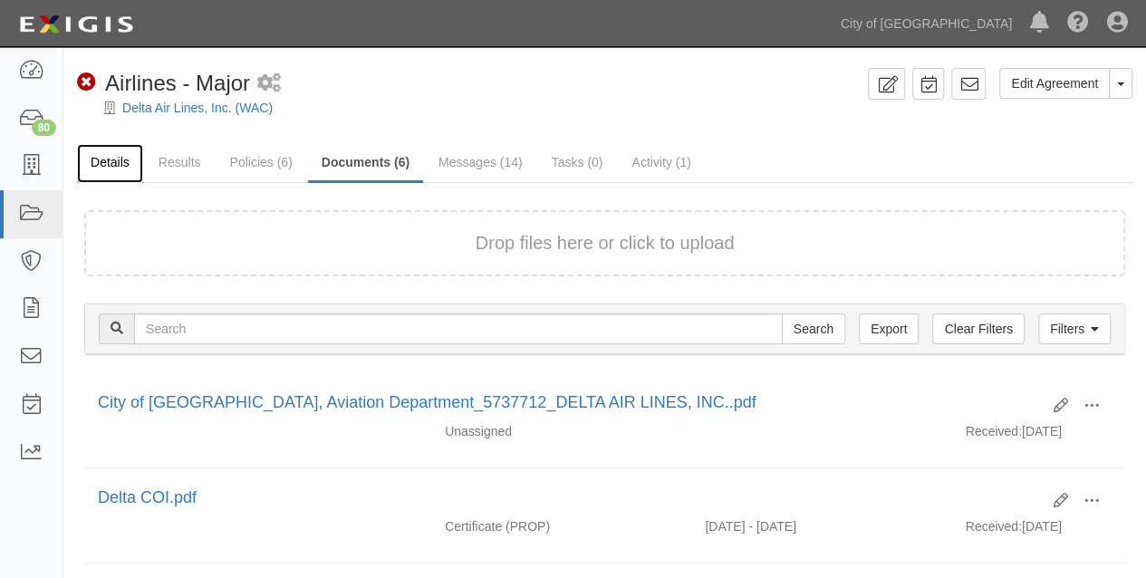
click at [111, 168] on link "Details" at bounding box center [110, 163] width 66 height 39
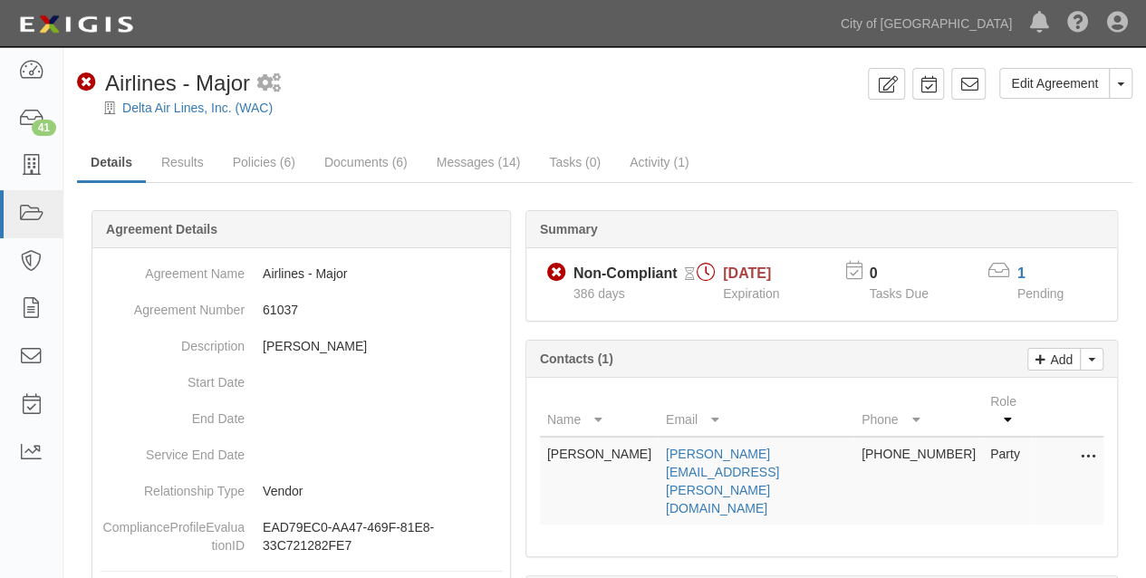
click at [764, 458] on div "Name Email Phone Role [PERSON_NAME] [PERSON_NAME][EMAIL_ADDRESS][PERSON_NAME][D…" at bounding box center [821, 467] width 591 height 178
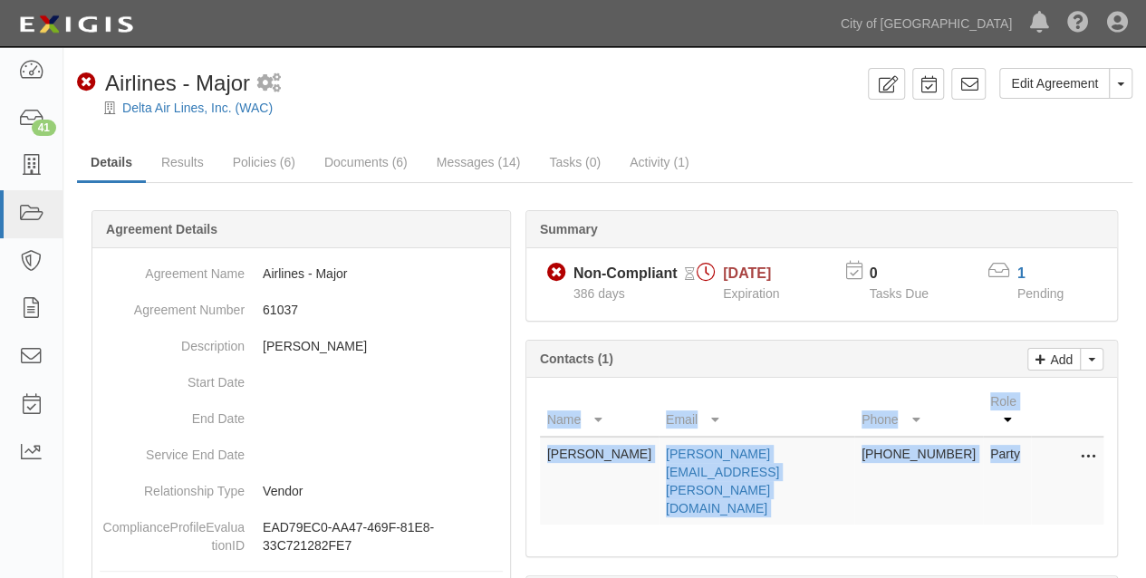
click at [764, 458] on div "Name Email Phone Role [PERSON_NAME] [PERSON_NAME][EMAIL_ADDRESS][PERSON_NAME][D…" at bounding box center [821, 467] width 591 height 178
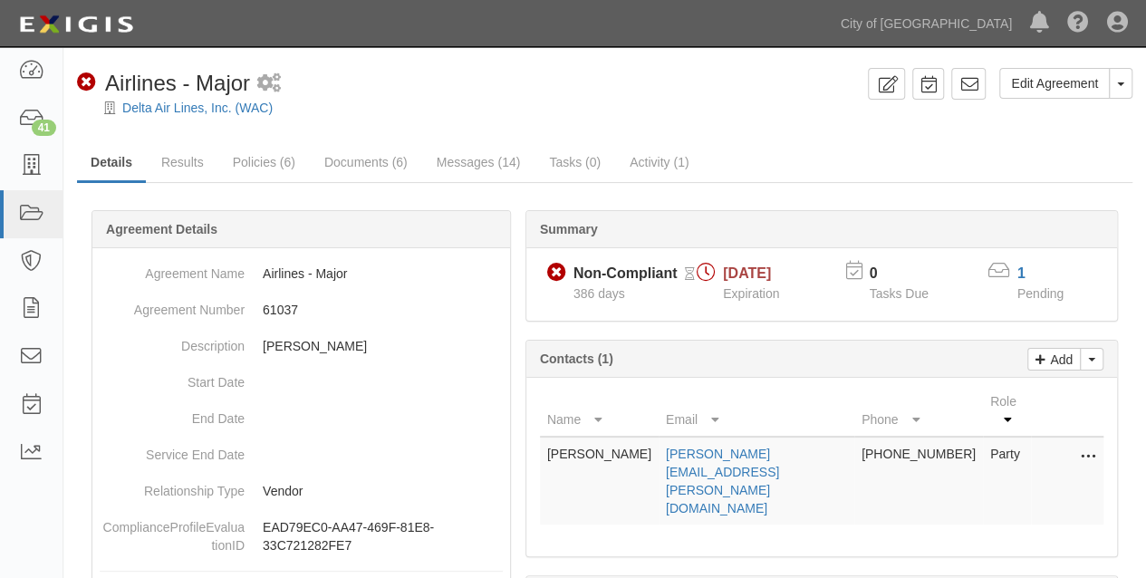
click at [741, 73] on div "Non-Compliant Airlines - Major 1 scheduled workflow" at bounding box center [469, 83] width 784 height 31
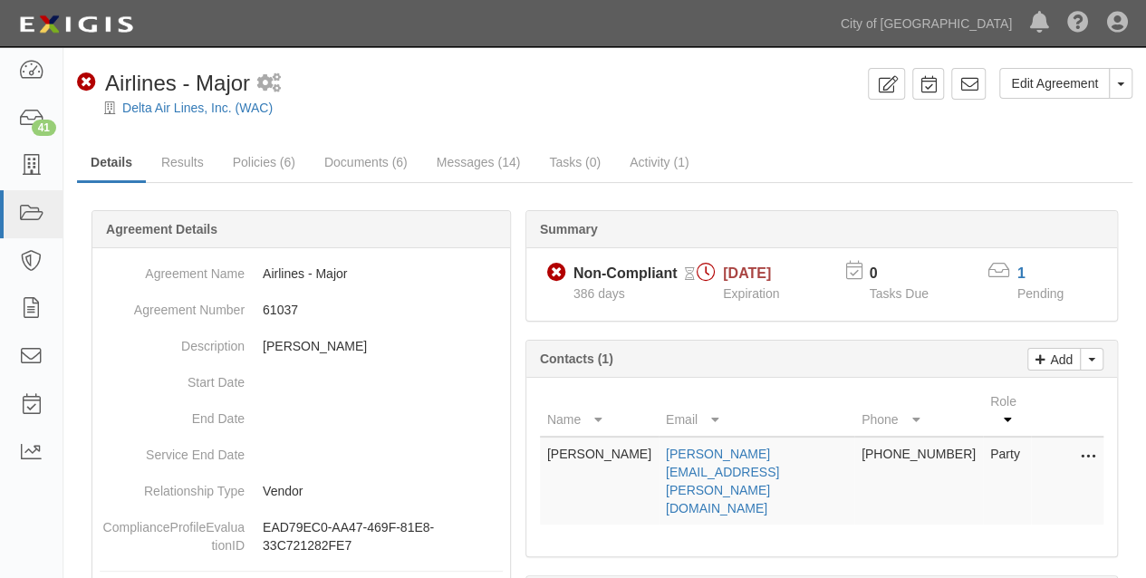
click at [741, 73] on div "Non-Compliant Airlines - Major 1 scheduled workflow" at bounding box center [469, 83] width 784 height 31
